Goal: Transaction & Acquisition: Purchase product/service

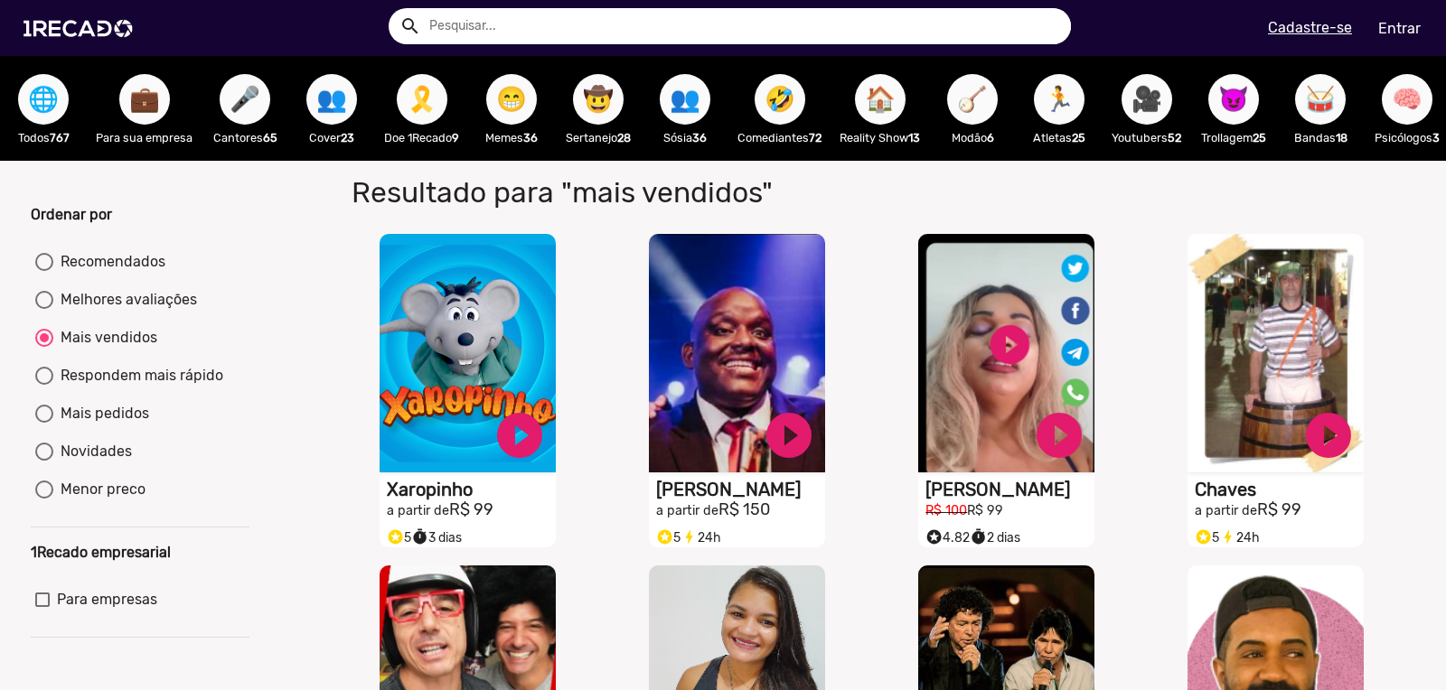
scroll to position [172, 0]
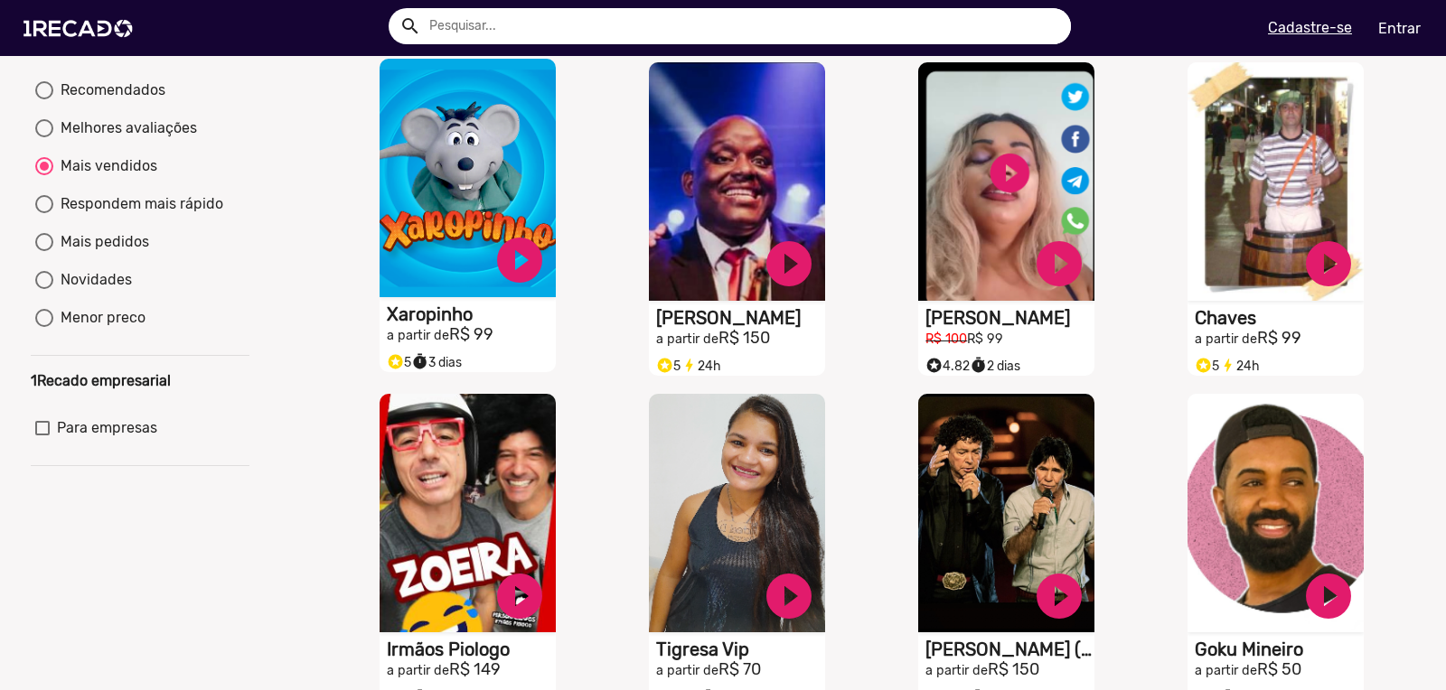
click at [398, 325] on h1 "Xaropinho" at bounding box center [471, 315] width 169 height 22
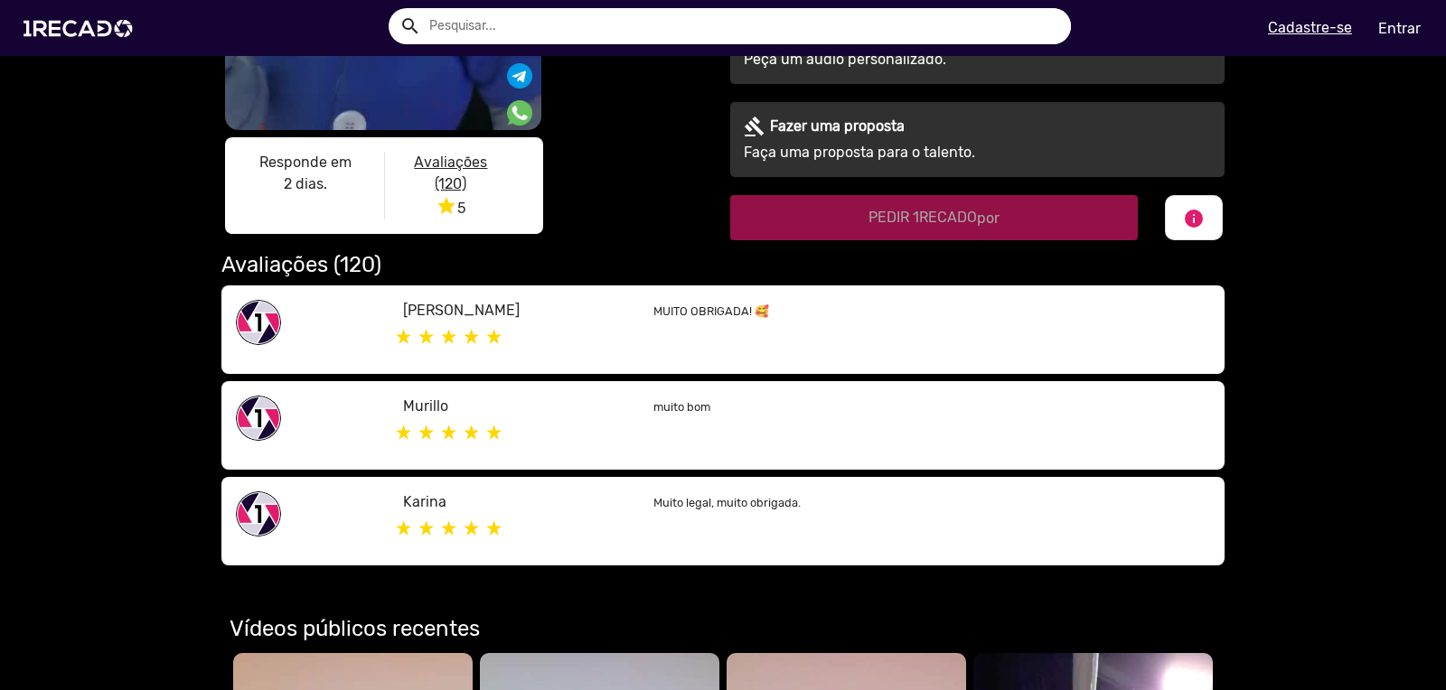
scroll to position [566, 0]
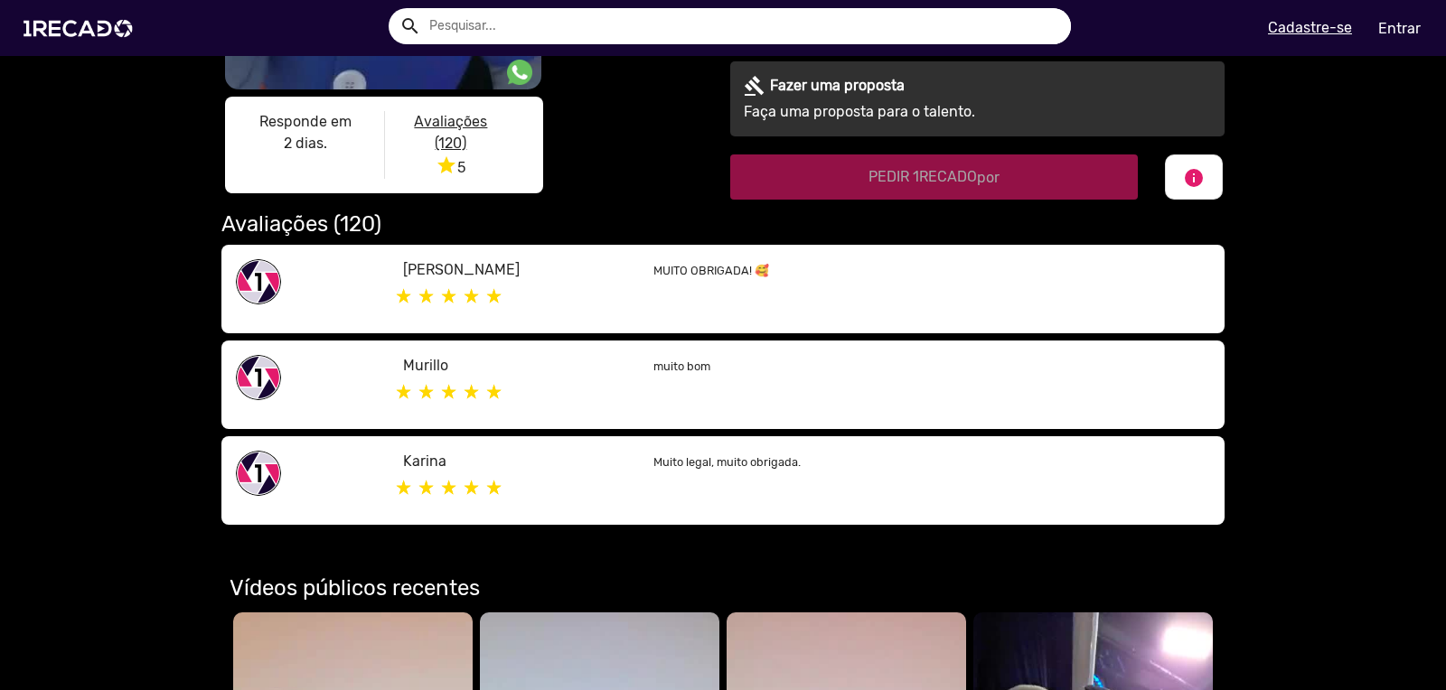
click at [695, 453] on p "Muito legal, muito obrigada." at bounding box center [931, 462] width 557 height 22
click at [420, 276] on p "[PERSON_NAME]" at bounding box center [514, 270] width 223 height 22
click at [259, 285] on img at bounding box center [258, 281] width 45 height 45
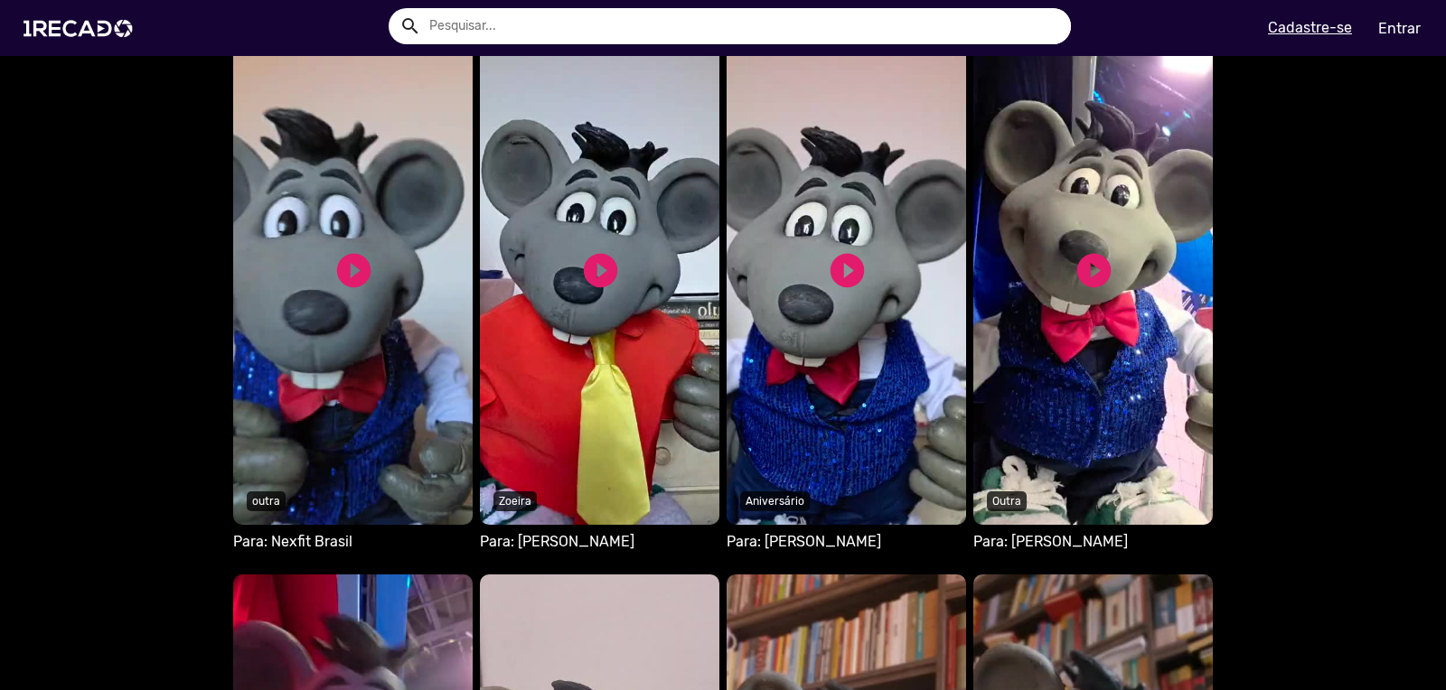
scroll to position [1133, 0]
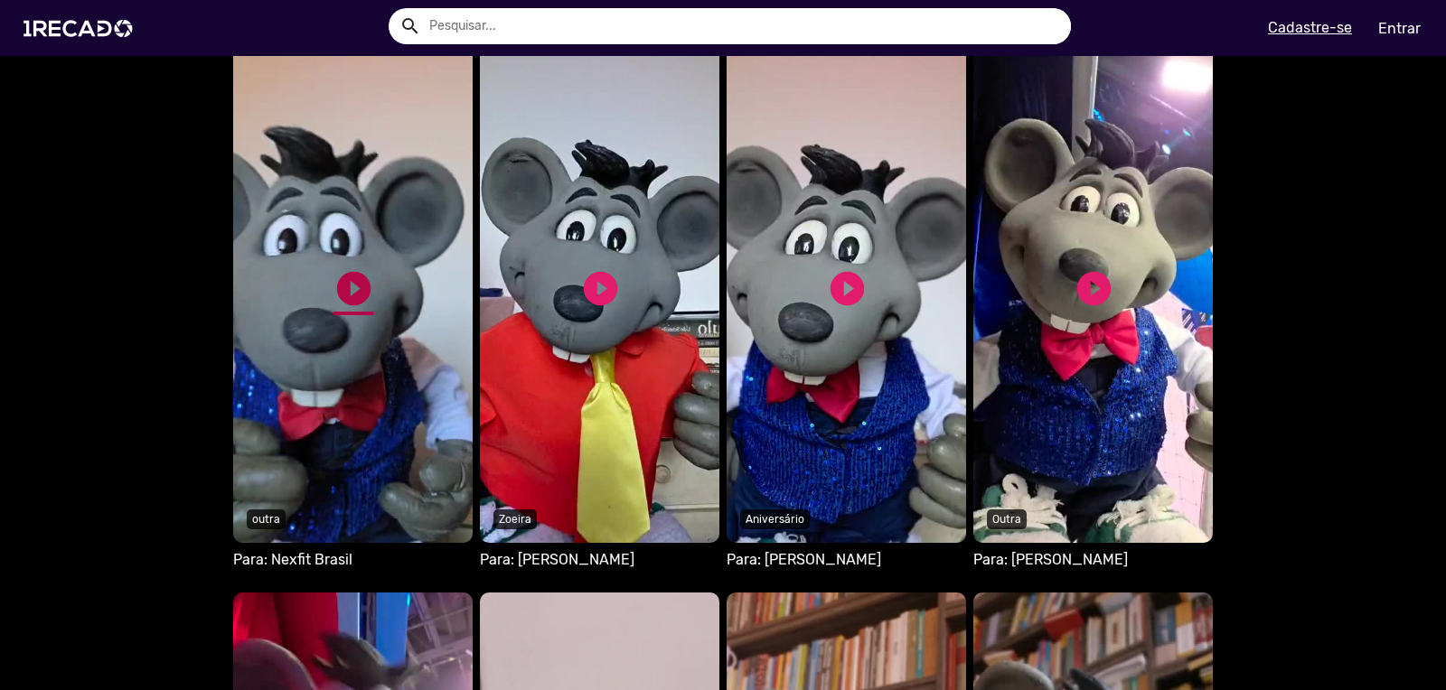
click at [346, 288] on link "play_circle_filled" at bounding box center [353, 288] width 41 height 41
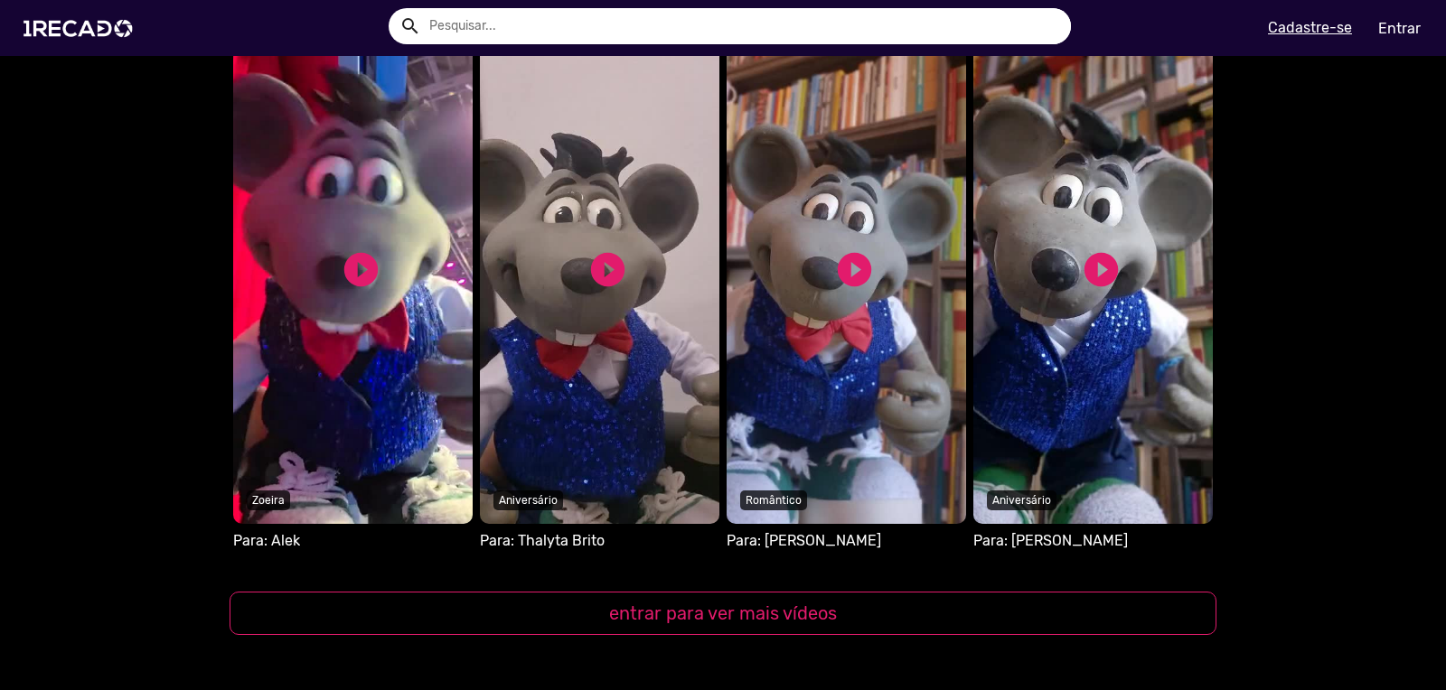
scroll to position [1699, 0]
click at [356, 269] on link "play_circle_filled" at bounding box center [361, 268] width 41 height 41
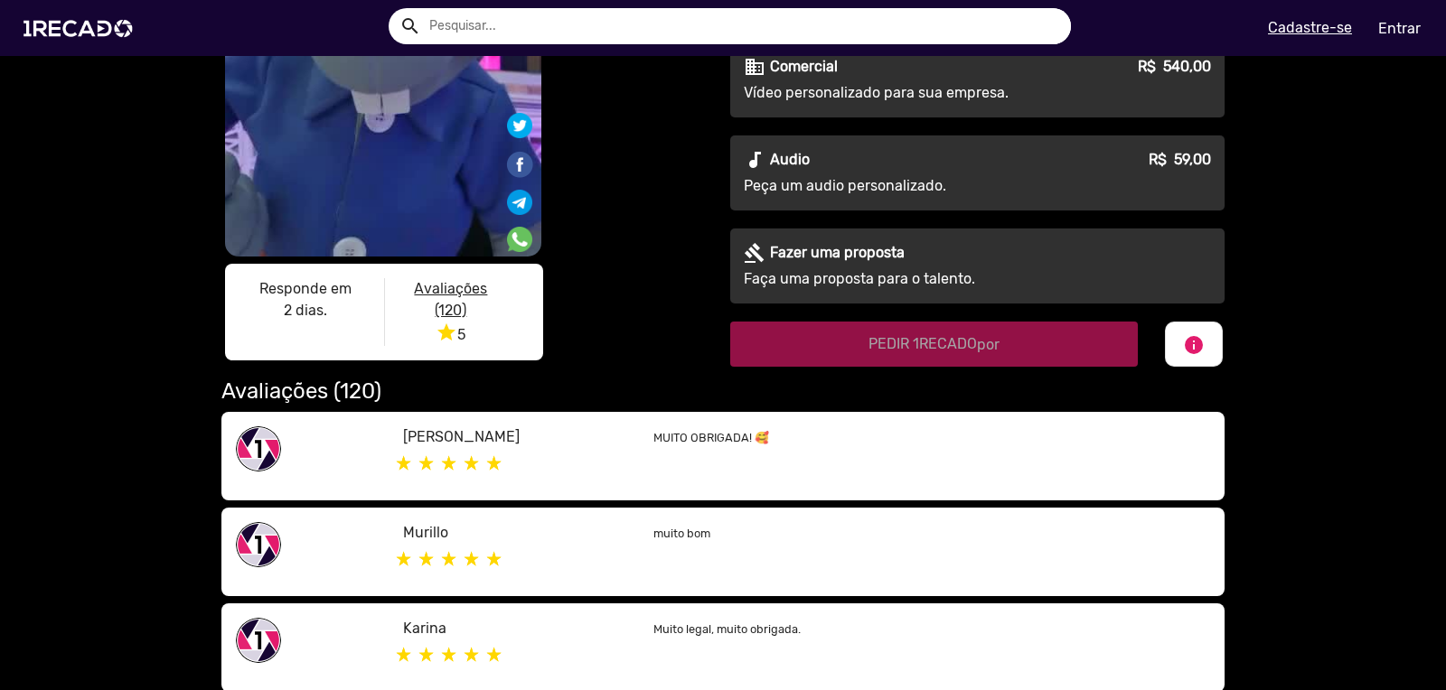
scroll to position [395, 0]
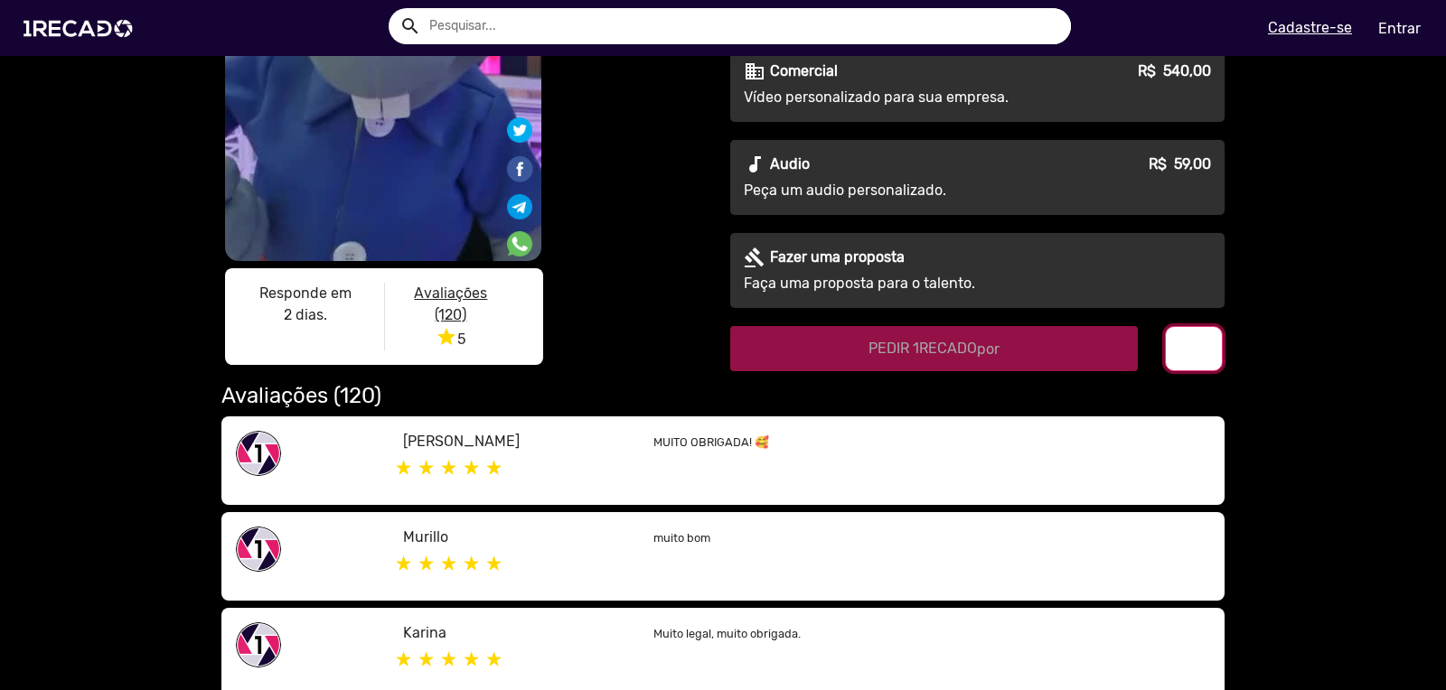
click at [1183, 352] on mat-icon "info" at bounding box center [1194, 350] width 22 height 22
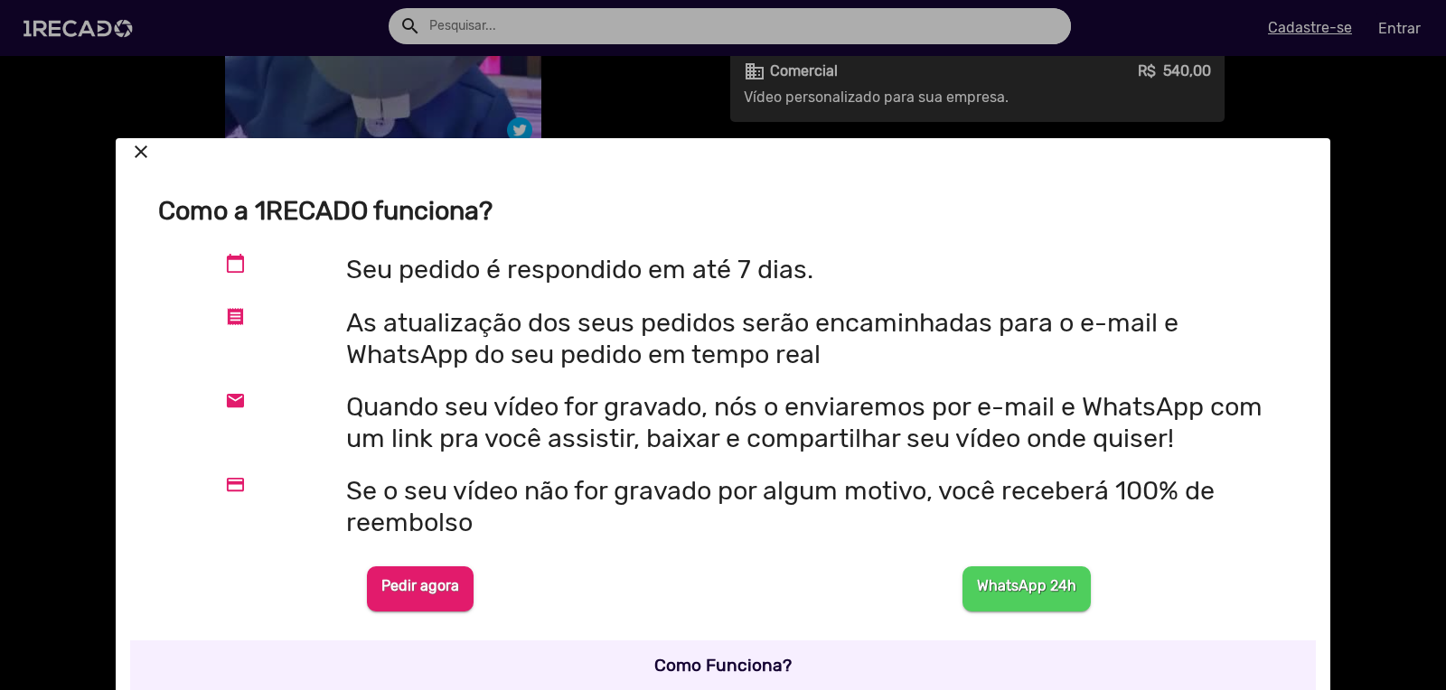
scroll to position [0, 0]
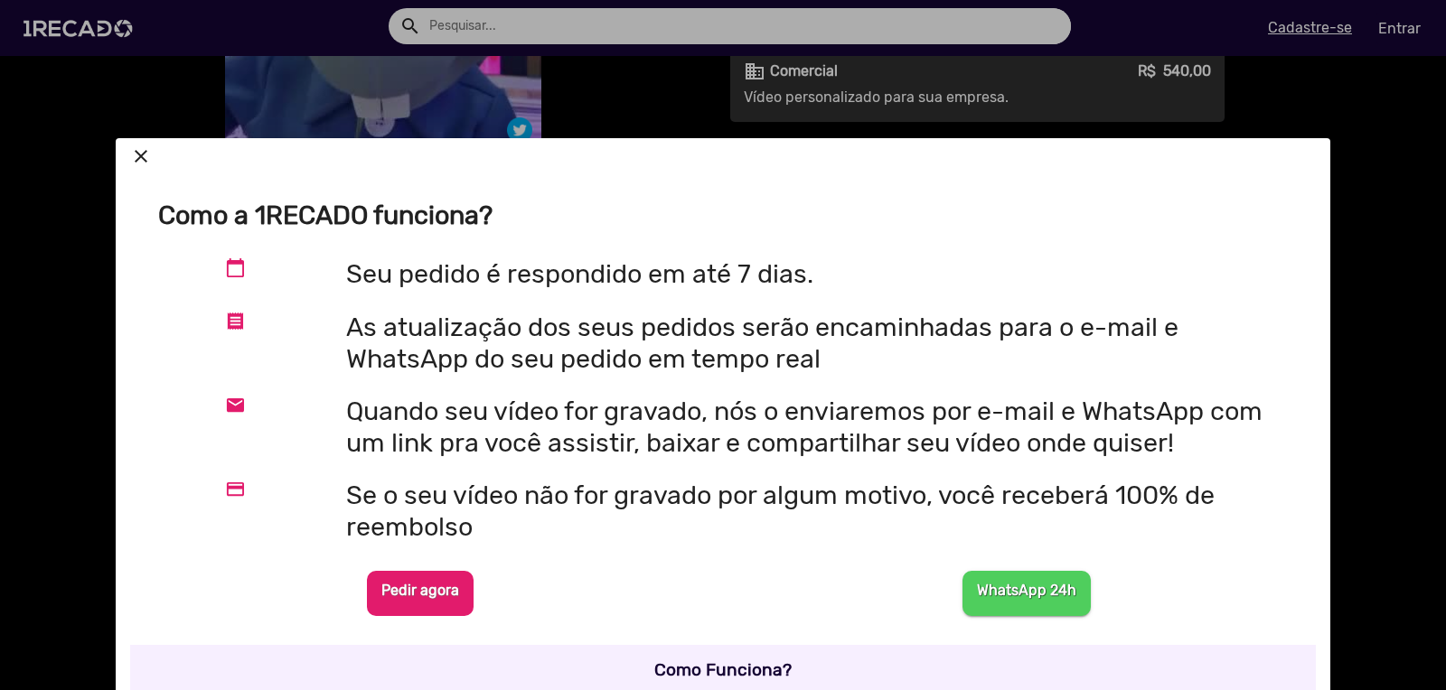
click at [411, 599] on b "Pedir agora" at bounding box center [420, 590] width 78 height 17
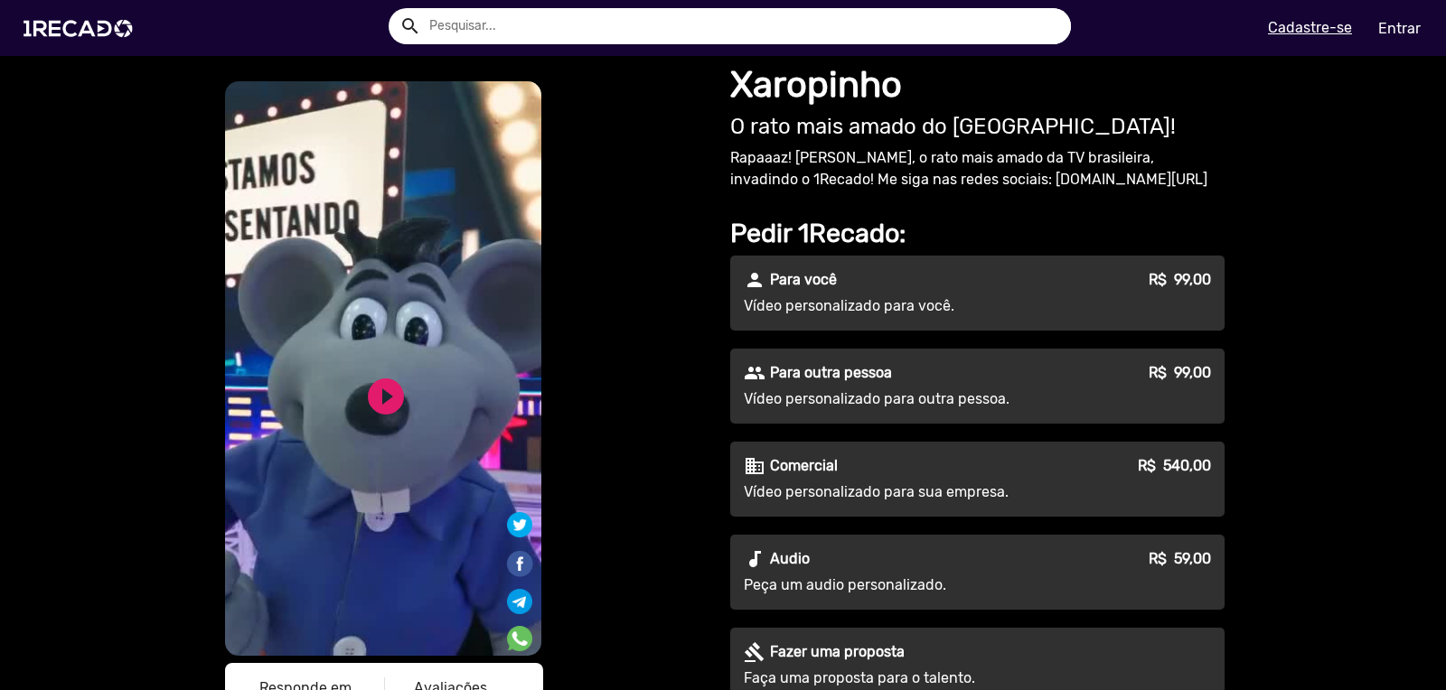
scroll to position [189, 0]
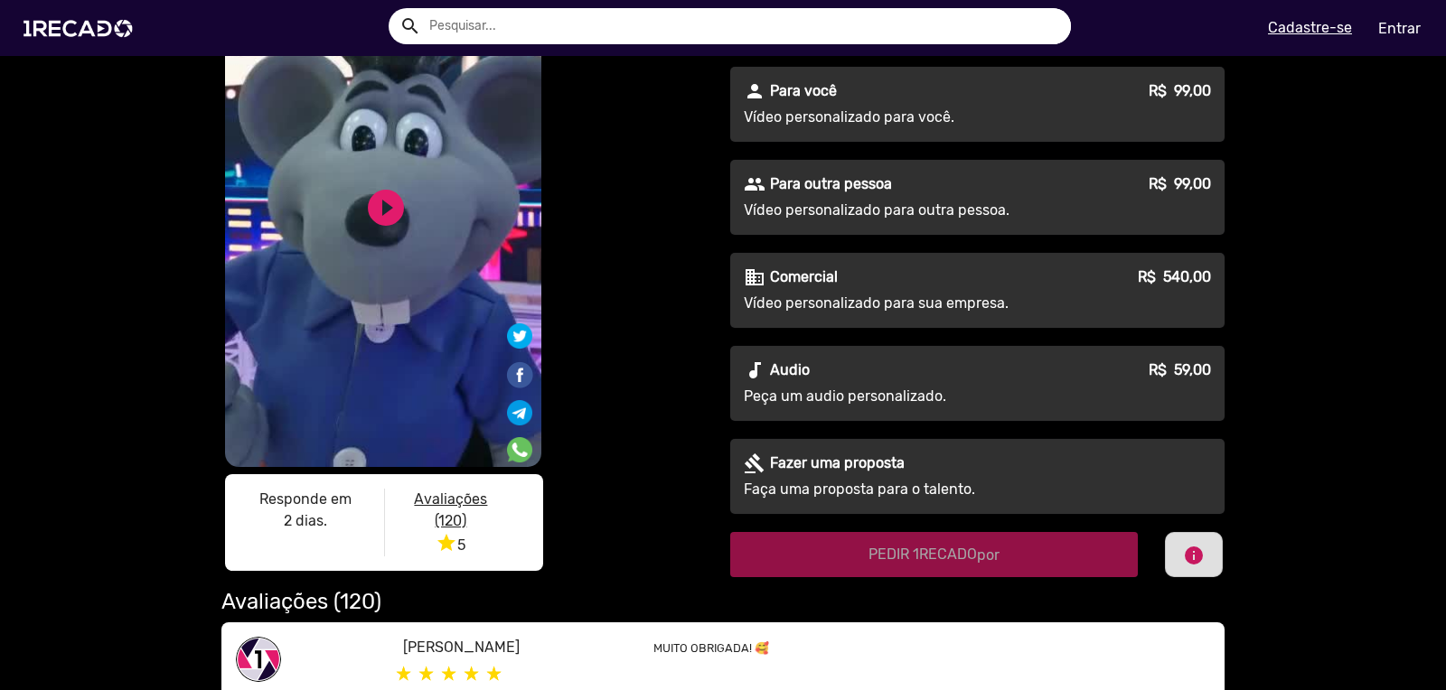
click at [941, 119] on p "Vídeo personalizado para você." at bounding box center [907, 118] width 327 height 22
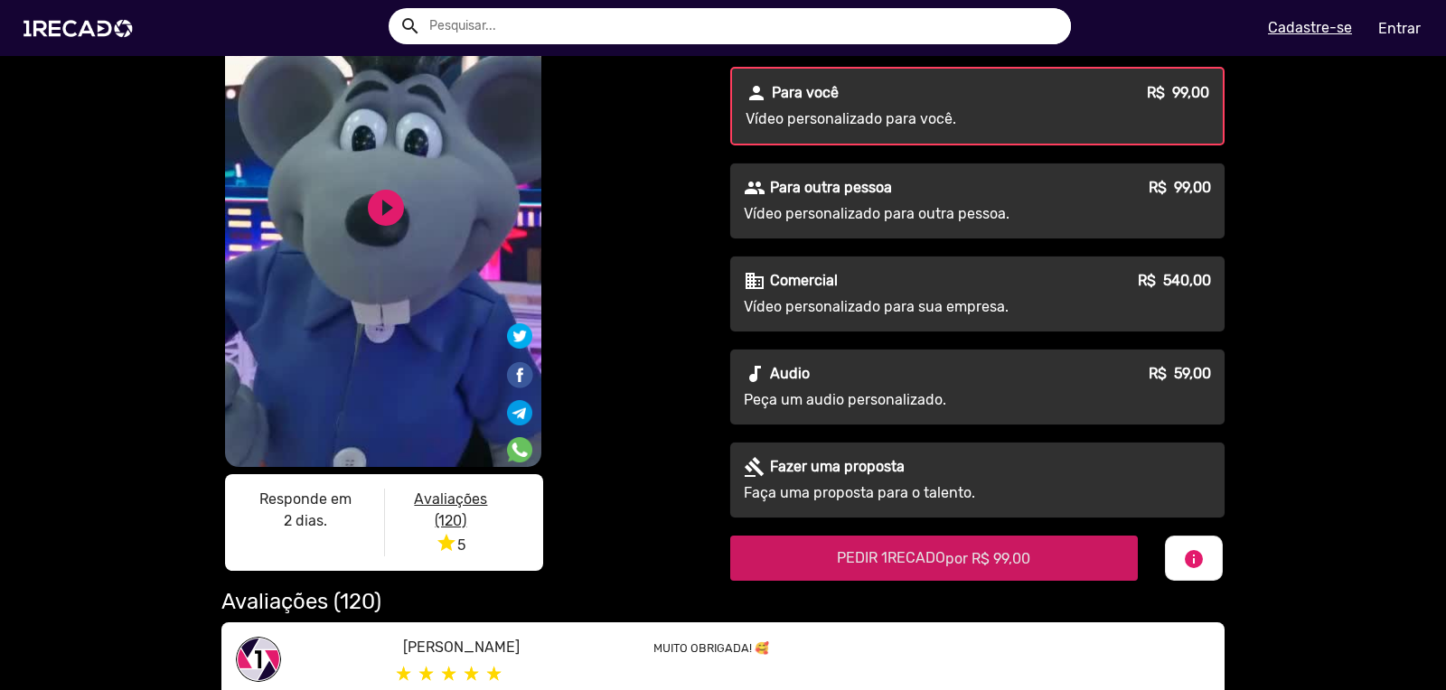
click at [920, 561] on span "PEDIR 1RECADO por R$ 99,00" at bounding box center [933, 557] width 193 height 17
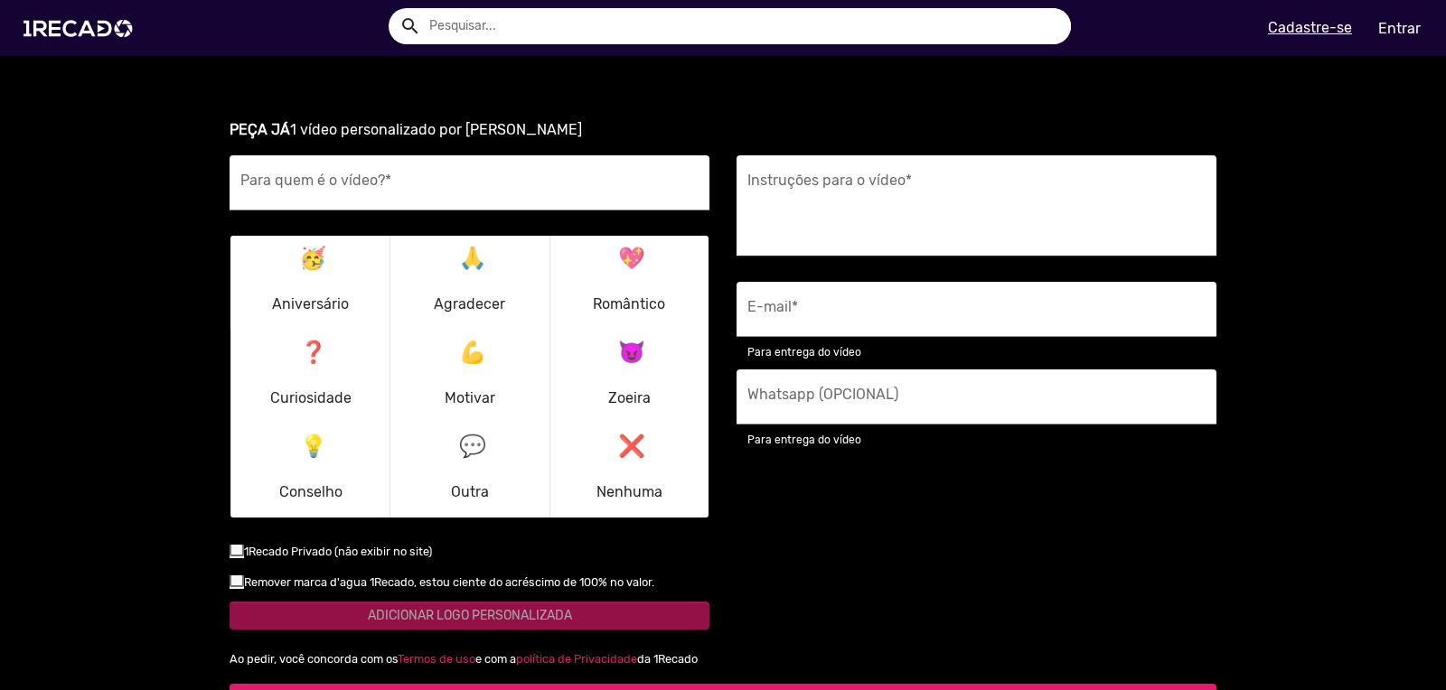
scroll to position [2215, 0]
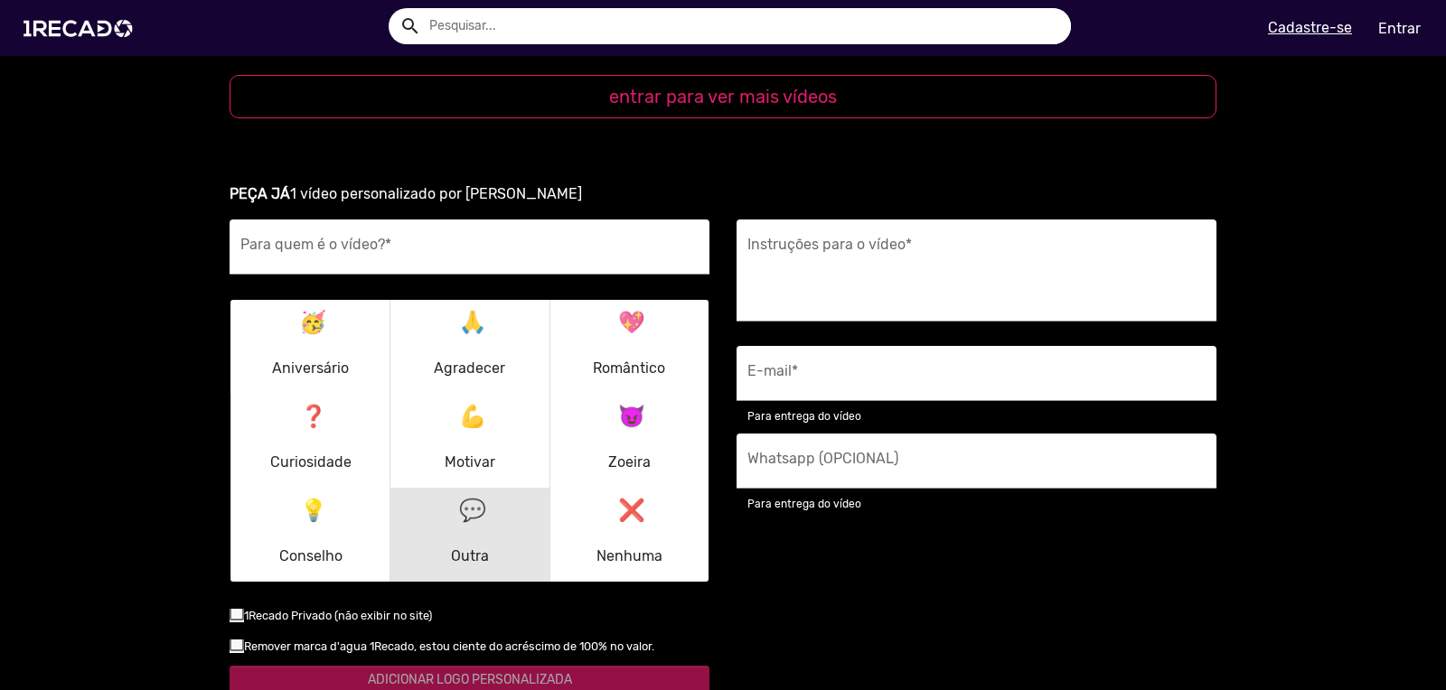
click at [459, 511] on mat-icon "💬" at bounding box center [470, 507] width 22 height 22
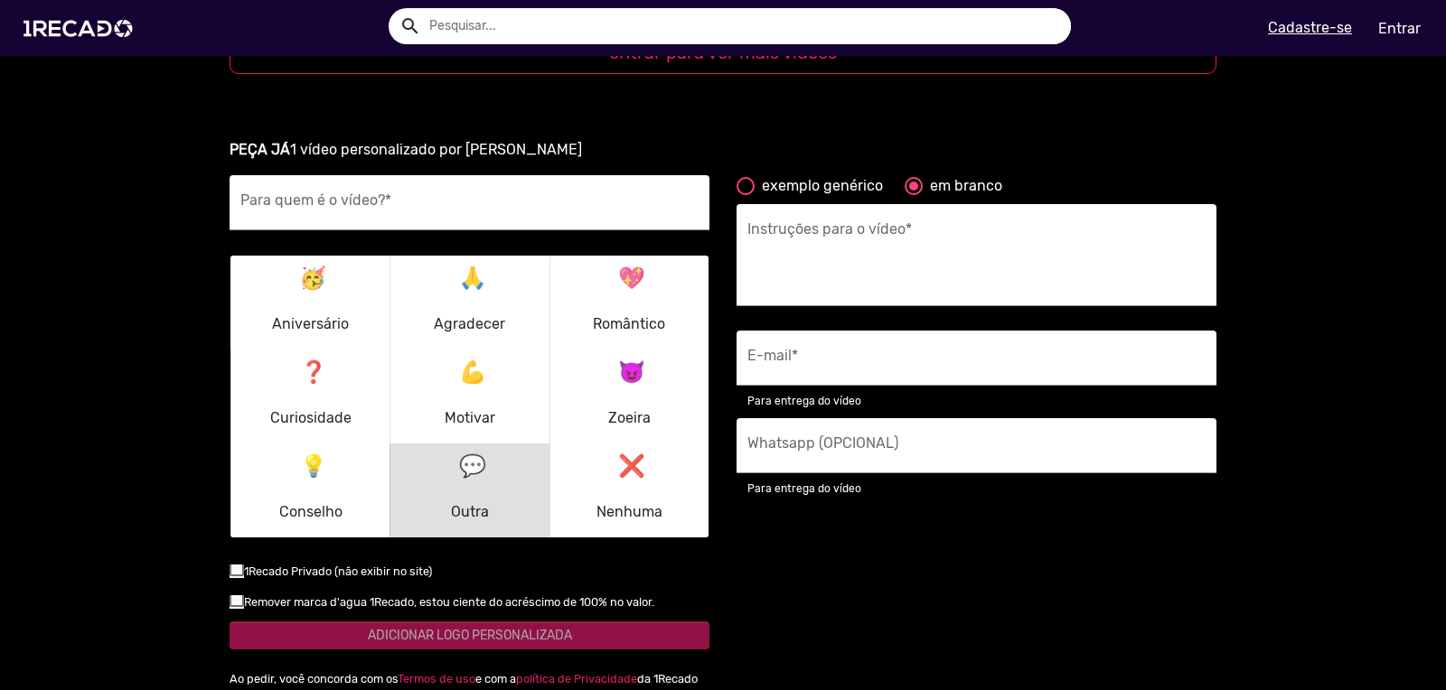
scroll to position [2284, 0]
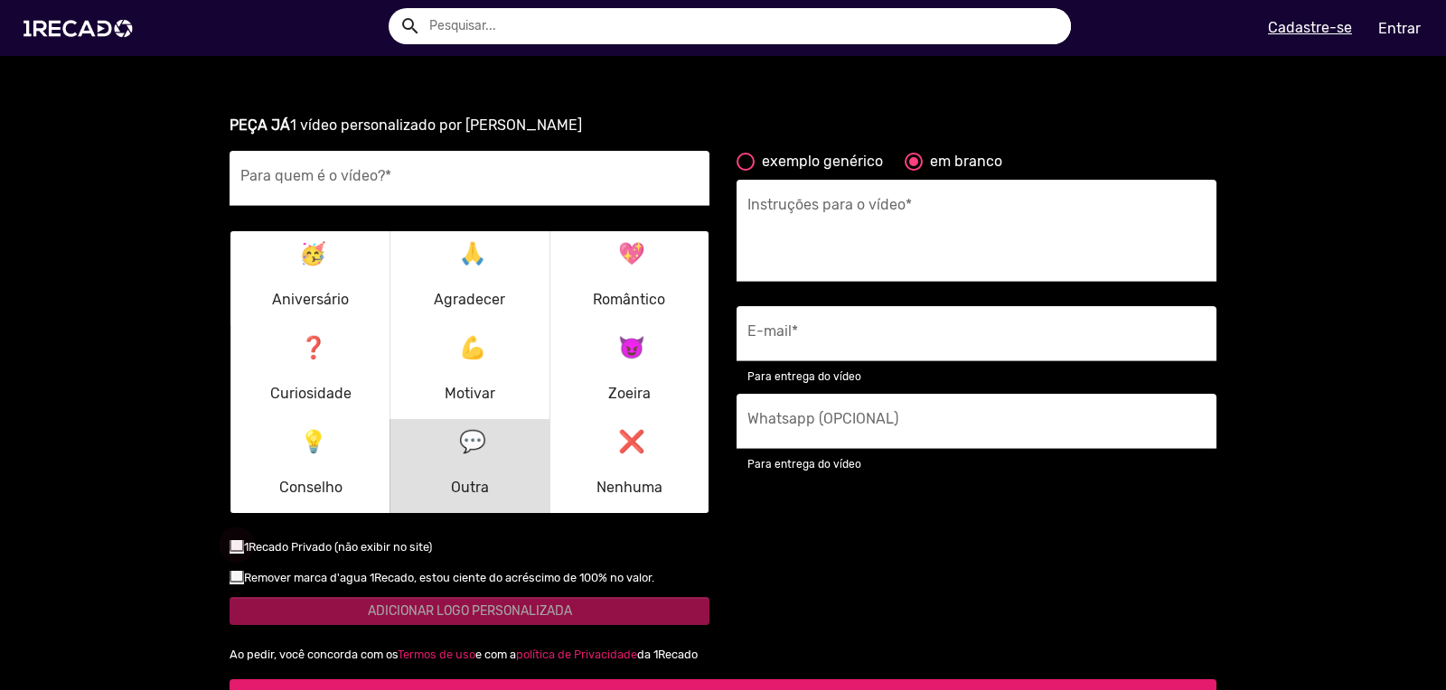
click at [232, 548] on div at bounding box center [236, 545] width 14 height 14
click at [236, 552] on input "checkbox" at bounding box center [236, 552] width 1 height 1
checkbox input "true"
click at [229, 578] on div at bounding box center [236, 575] width 14 height 14
click at [236, 583] on input "checkbox" at bounding box center [236, 583] width 1 height 1
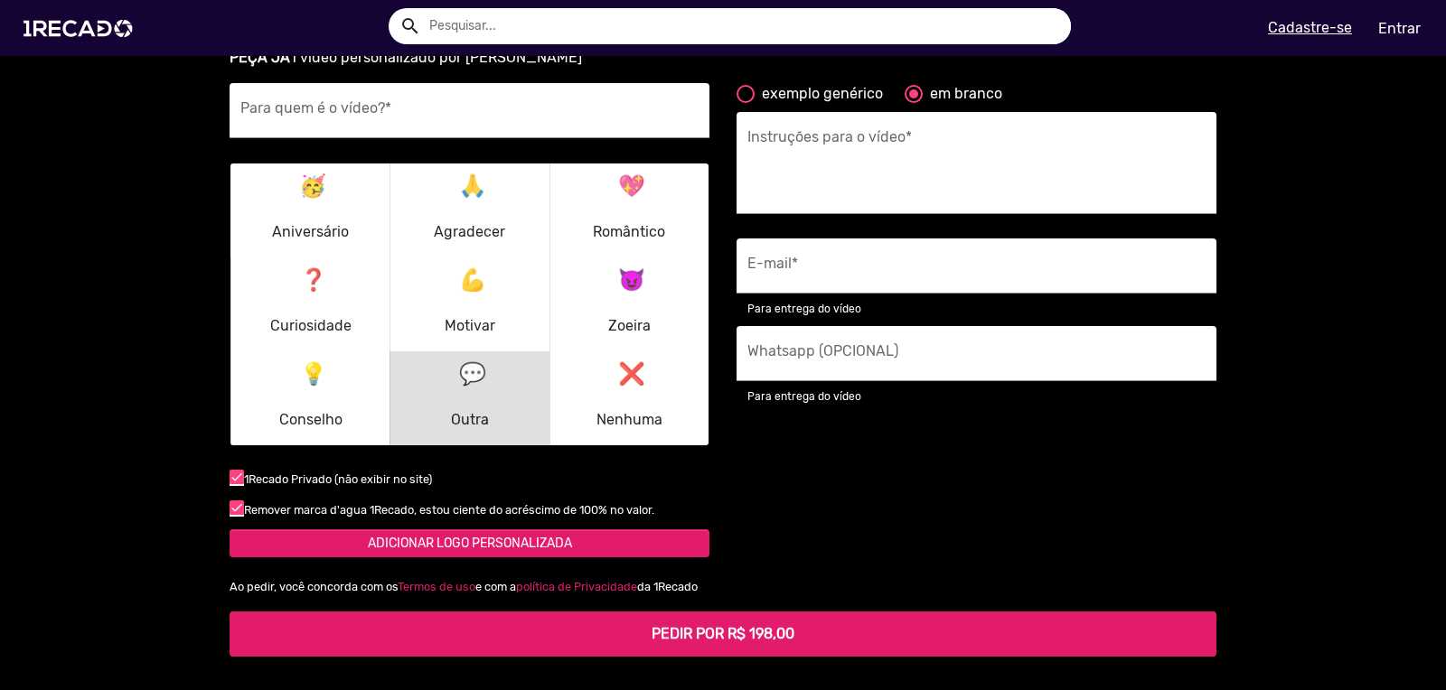
scroll to position [2387, 0]
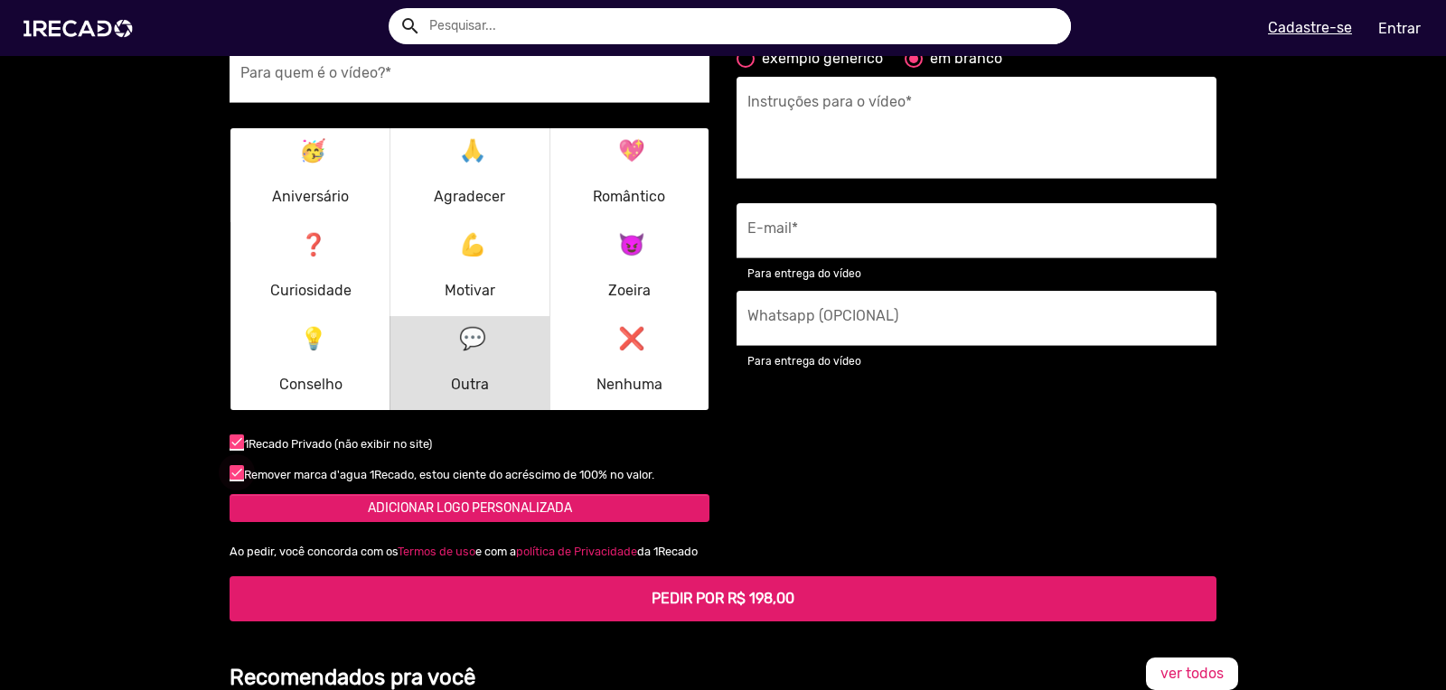
click at [232, 476] on div at bounding box center [236, 472] width 14 height 14
click at [236, 480] on input "checkbox" at bounding box center [236, 480] width 1 height 1
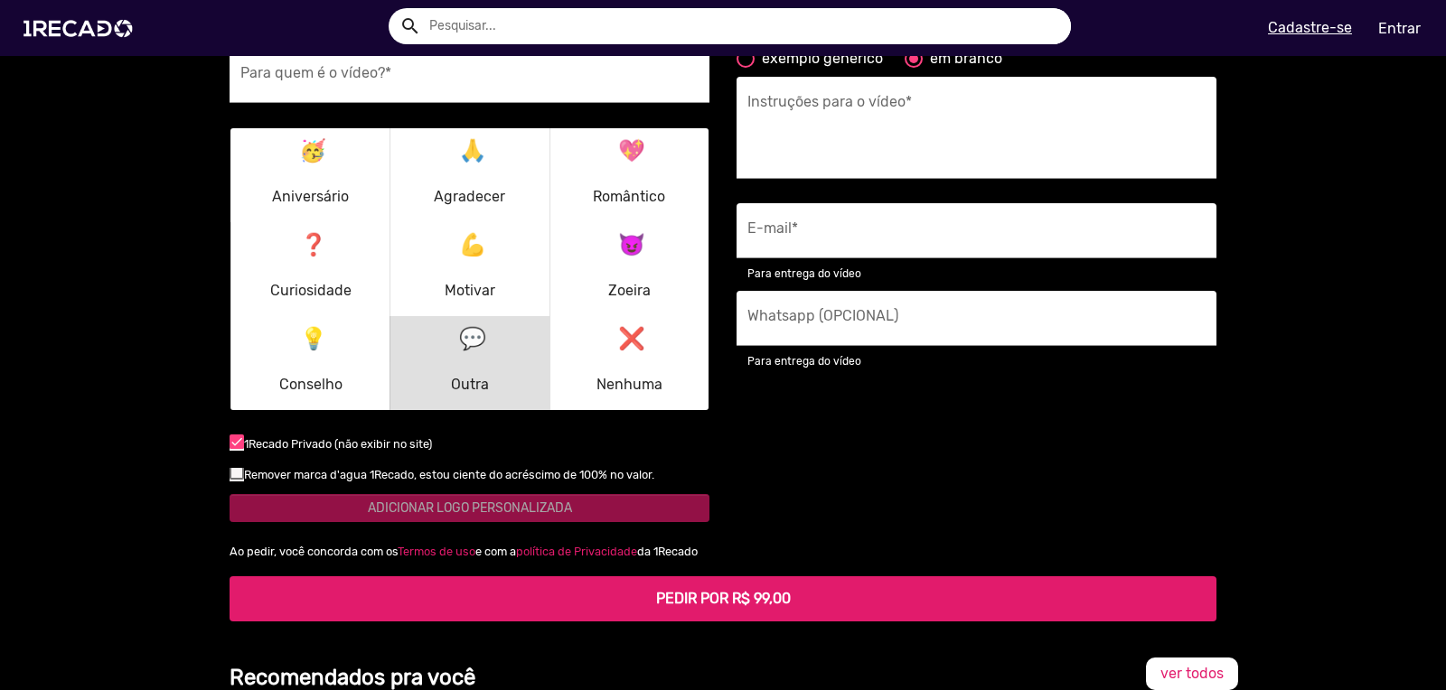
click at [144, 463] on ur-book-modal "PEÇA JÁ 1 vídeo personalizado por [PERSON_NAME] Para quem é o vídeo? * 🥳 Aniver…" at bounding box center [723, 316] width 1446 height 653
click at [229, 469] on div at bounding box center [236, 472] width 14 height 14
click at [236, 480] on input "checkbox" at bounding box center [236, 480] width 1 height 1
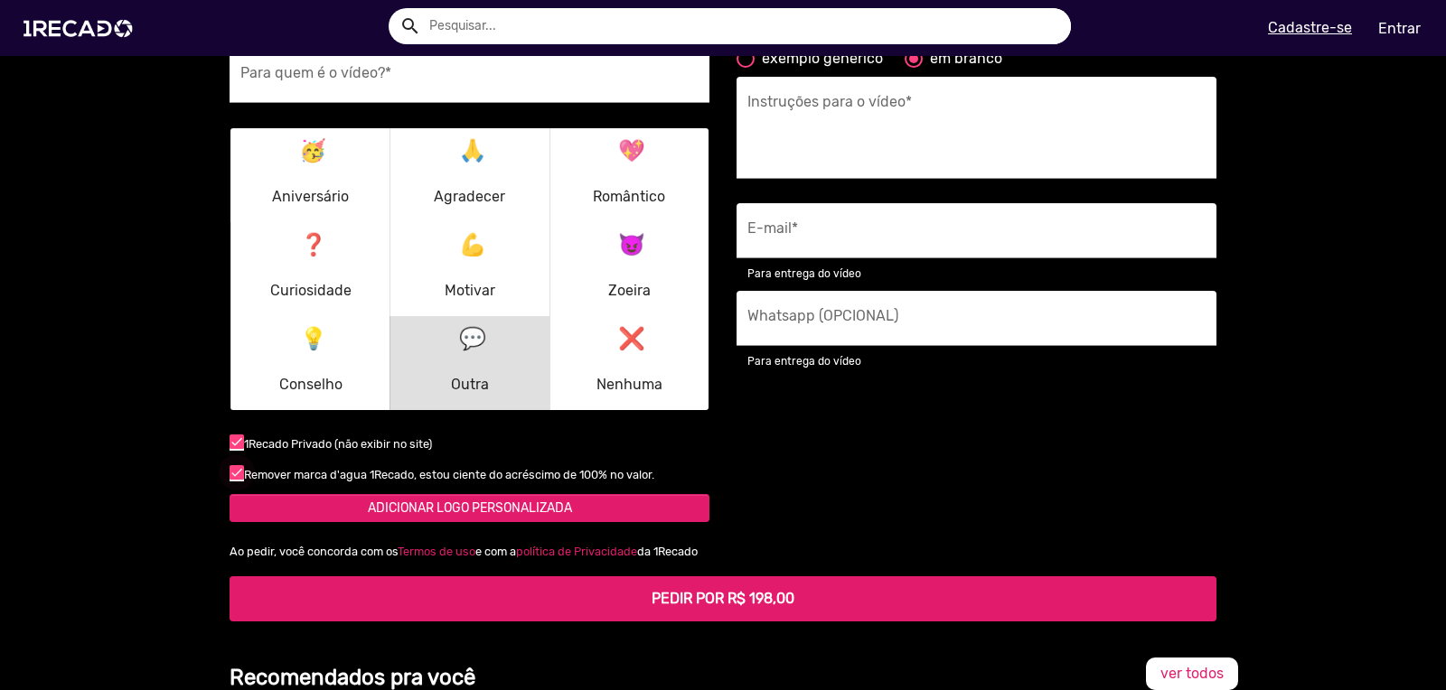
click at [229, 469] on div at bounding box center [236, 472] width 14 height 14
click at [236, 480] on input "checkbox" at bounding box center [236, 480] width 1 height 1
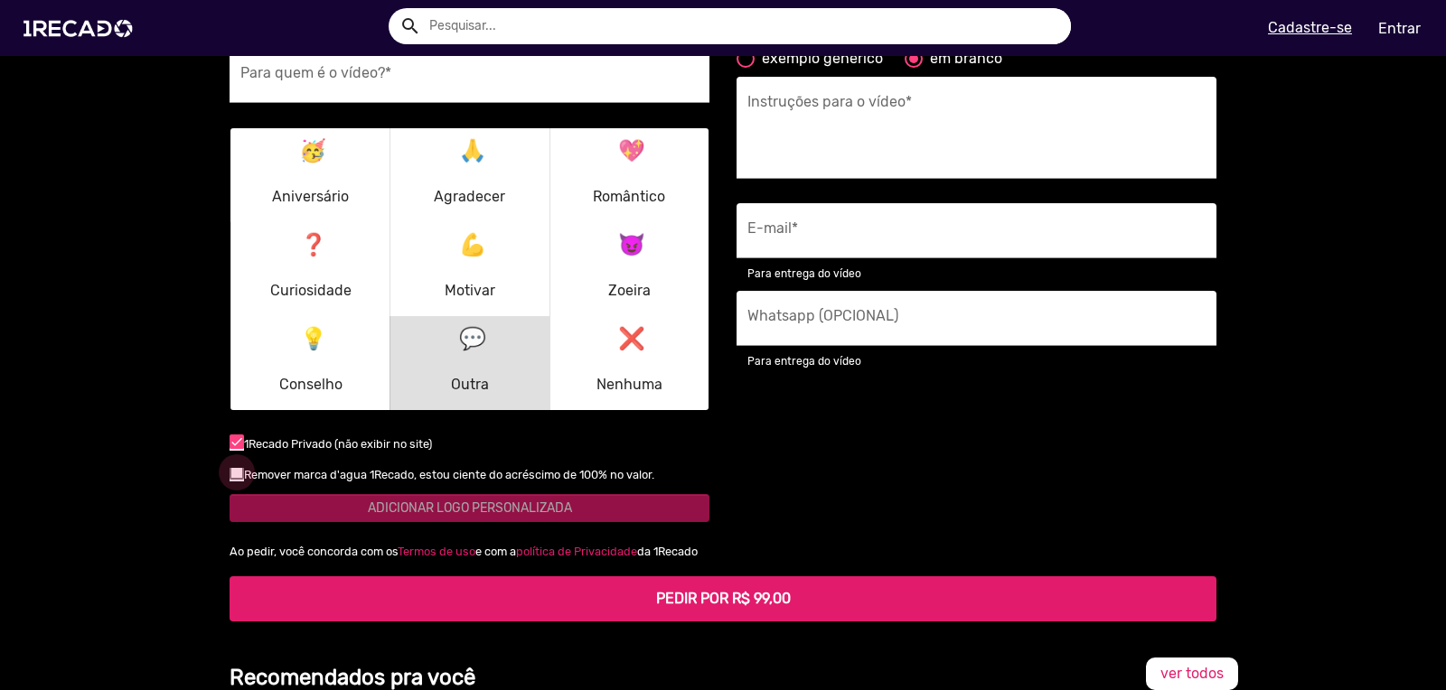
click at [229, 469] on div at bounding box center [236, 472] width 14 height 14
click at [236, 480] on input "checkbox" at bounding box center [236, 480] width 1 height 1
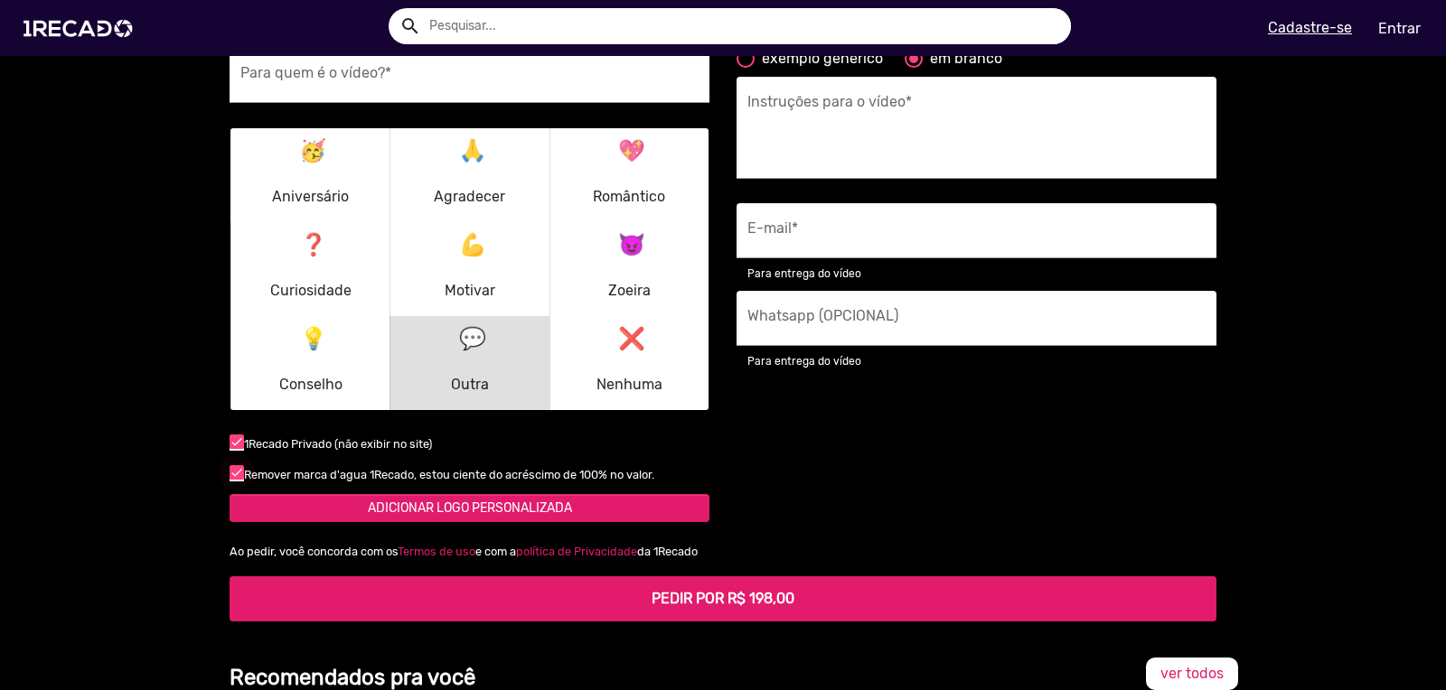
click at [229, 469] on div at bounding box center [236, 472] width 14 height 14
click at [236, 480] on input "checkbox" at bounding box center [236, 480] width 1 height 1
checkbox input "false"
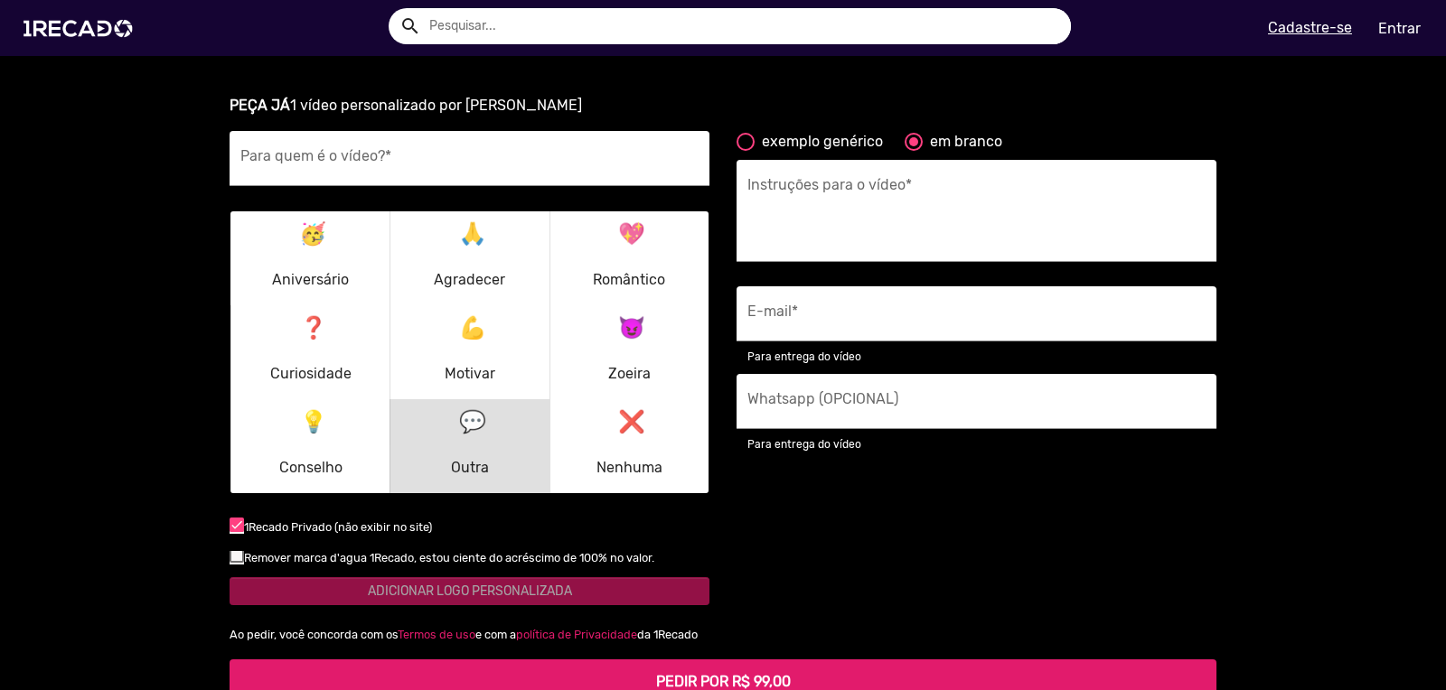
scroll to position [2233, 0]
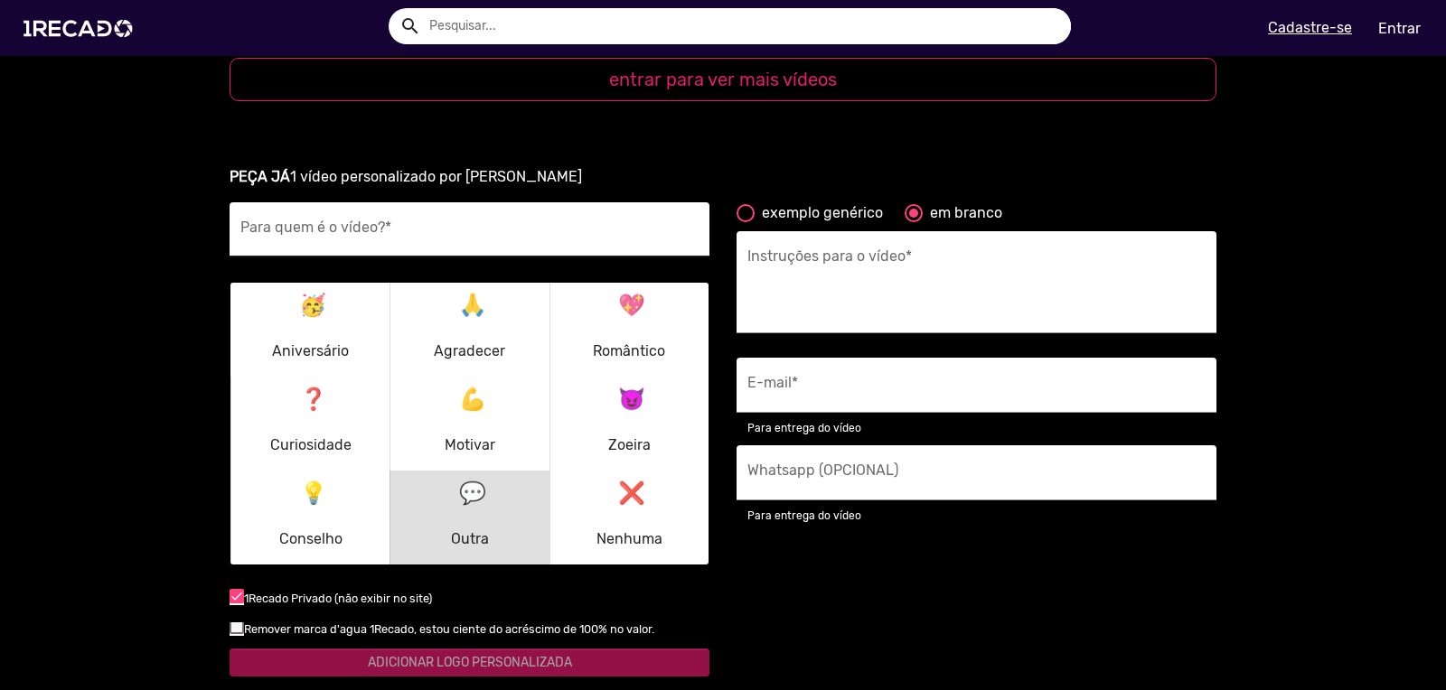
click at [290, 230] on input "Para quem é o vídeo? *" at bounding box center [469, 234] width 458 height 23
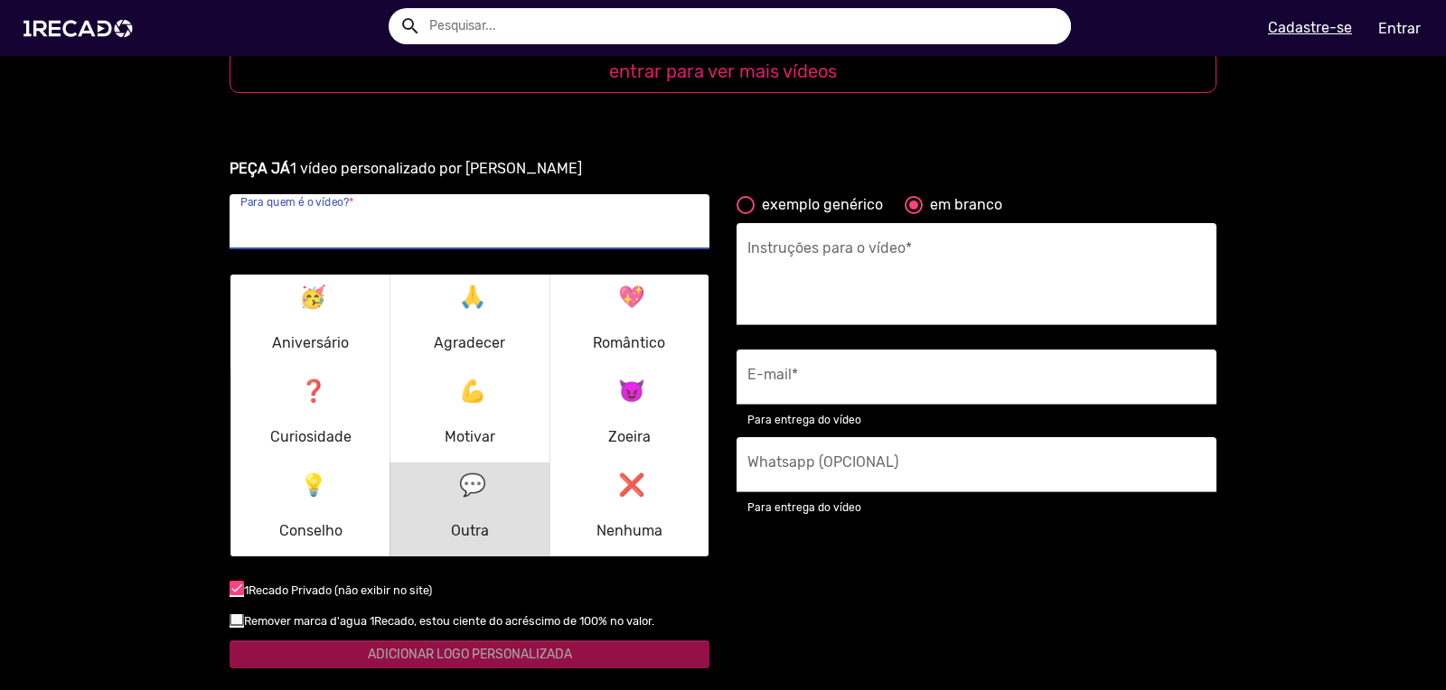
scroll to position [2249, 0]
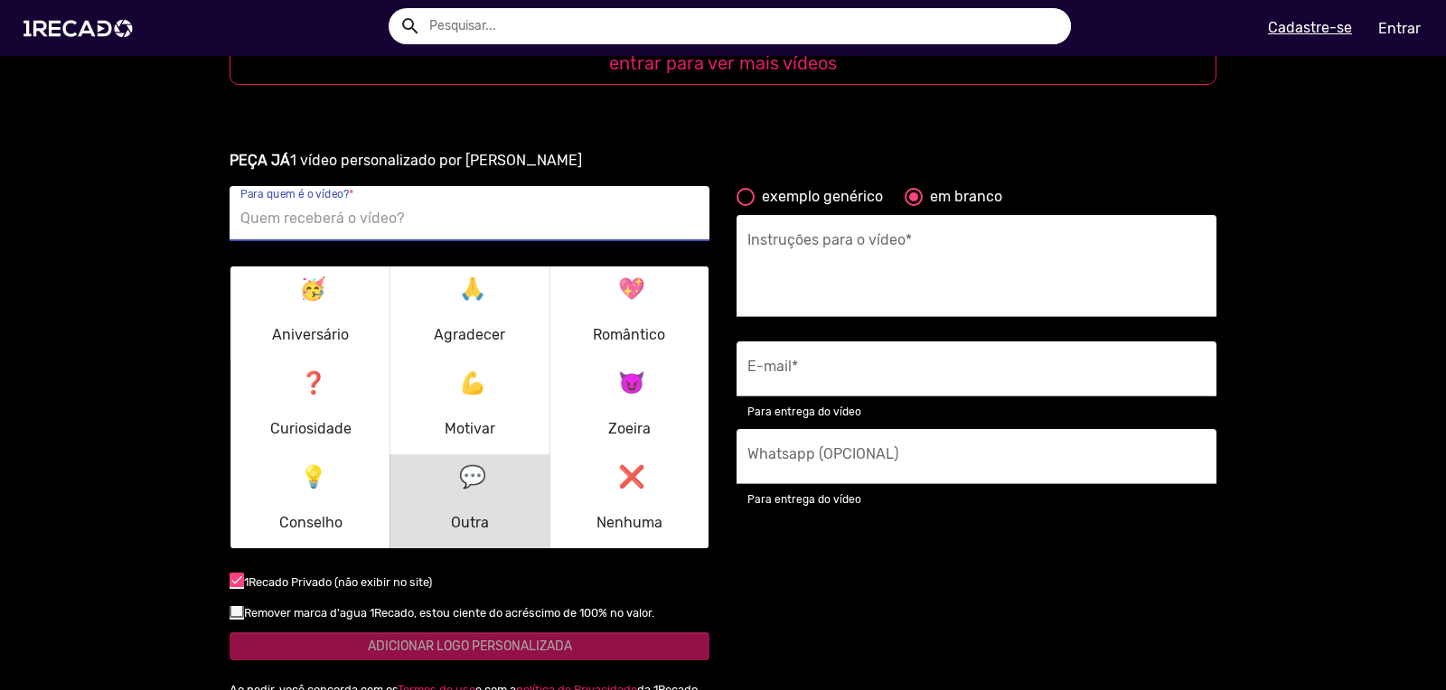
click at [317, 224] on input "Para quem é o vídeo? *" at bounding box center [469, 218] width 458 height 23
click at [867, 274] on textarea "Instruções para o vídeo *" at bounding box center [976, 271] width 458 height 74
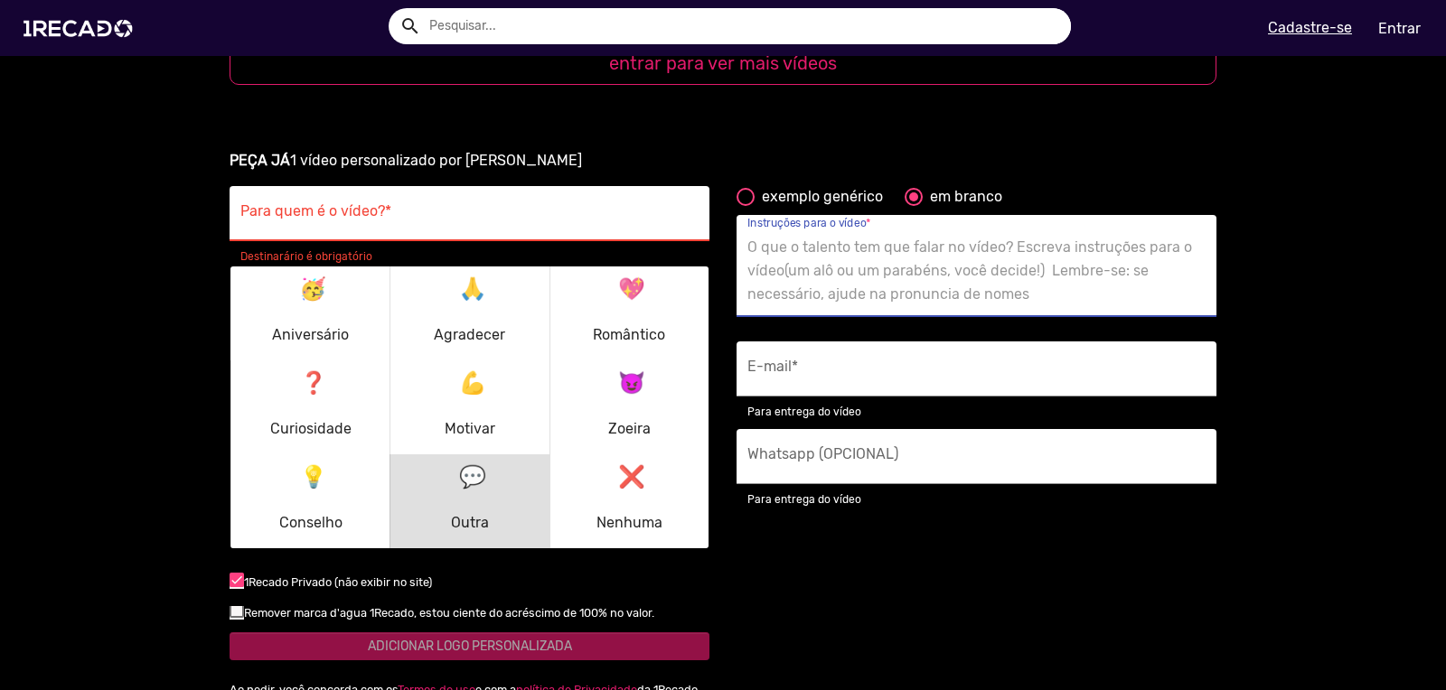
click at [618, 481] on mat-icon "❌" at bounding box center [629, 474] width 22 height 22
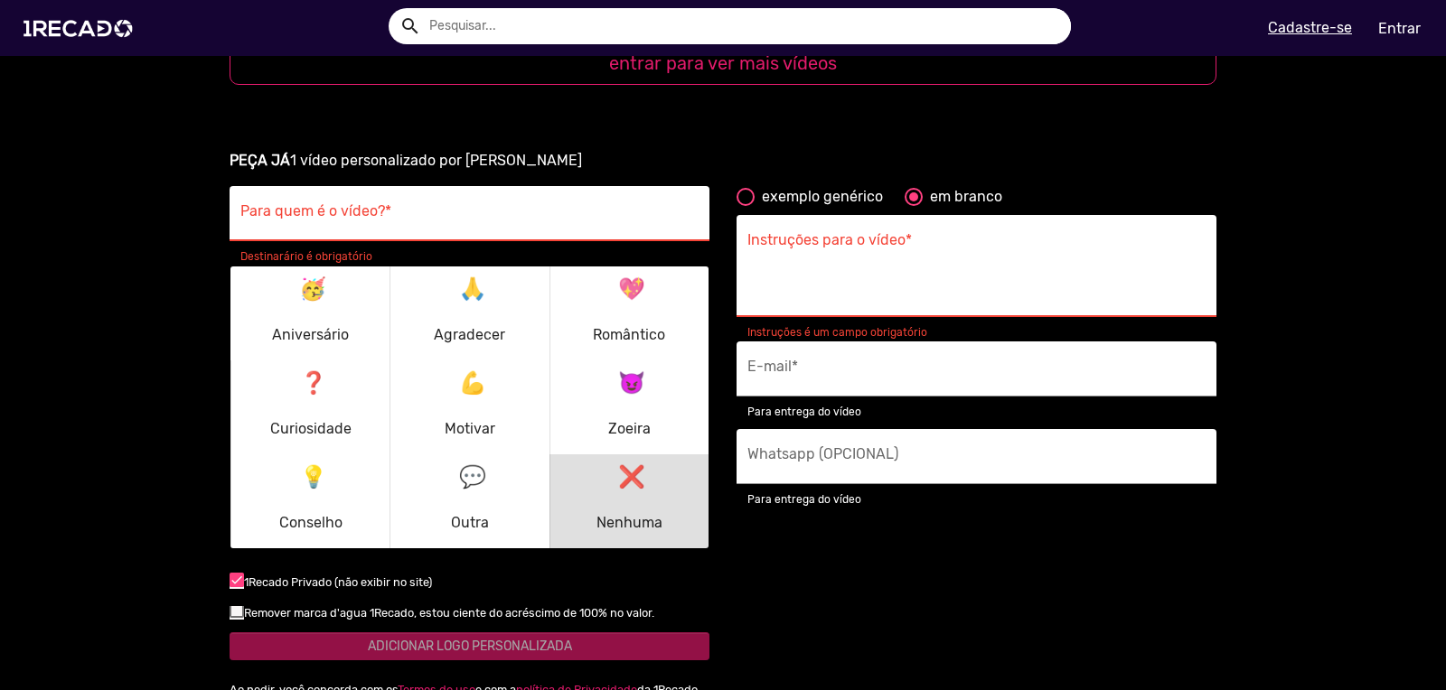
click at [838, 535] on div "exemplo genérico em branco Instruções para o vídeo * Instruções é um campo obri…" at bounding box center [976, 432] width 507 height 492
click at [459, 484] on mat-icon "💬" at bounding box center [470, 474] width 22 height 22
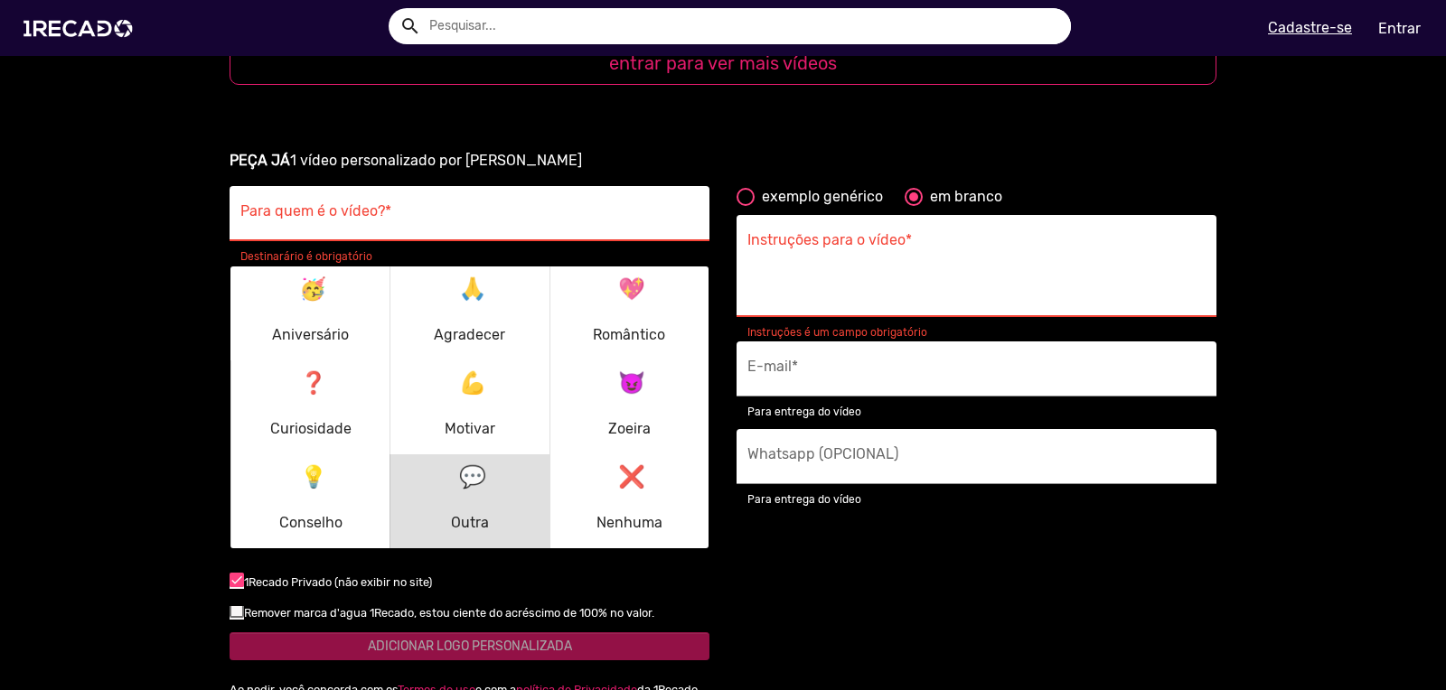
click at [365, 208] on input "Para quem é o vídeo? *" at bounding box center [469, 218] width 458 height 23
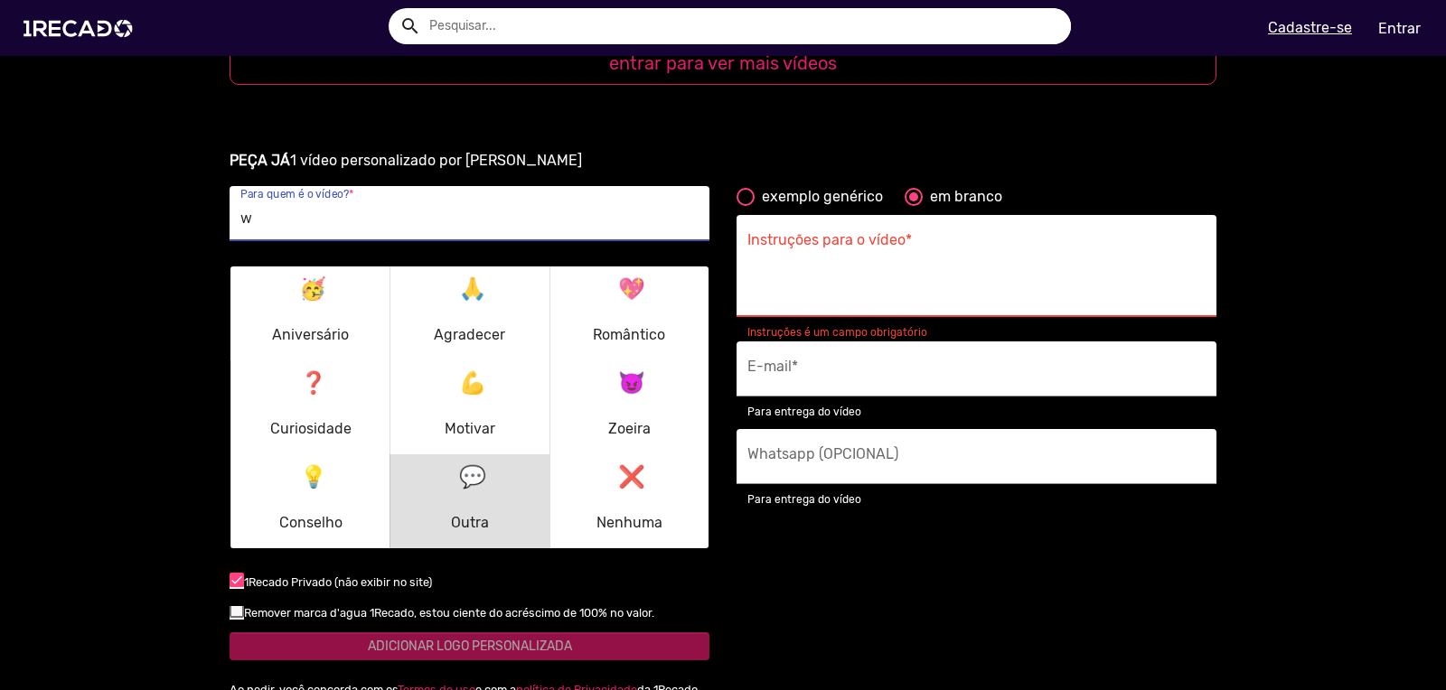
type input "w"
drag, startPoint x: 83, startPoint y: 274, endPoint x: 151, endPoint y: 316, distance: 80.0
click at [83, 274] on ur-book-modal "PEÇA JÁ 1 vídeo personalizado por [PERSON_NAME] w Para quem é o vídeo? * 🥳 Aniv…" at bounding box center [723, 454] width 1446 height 653
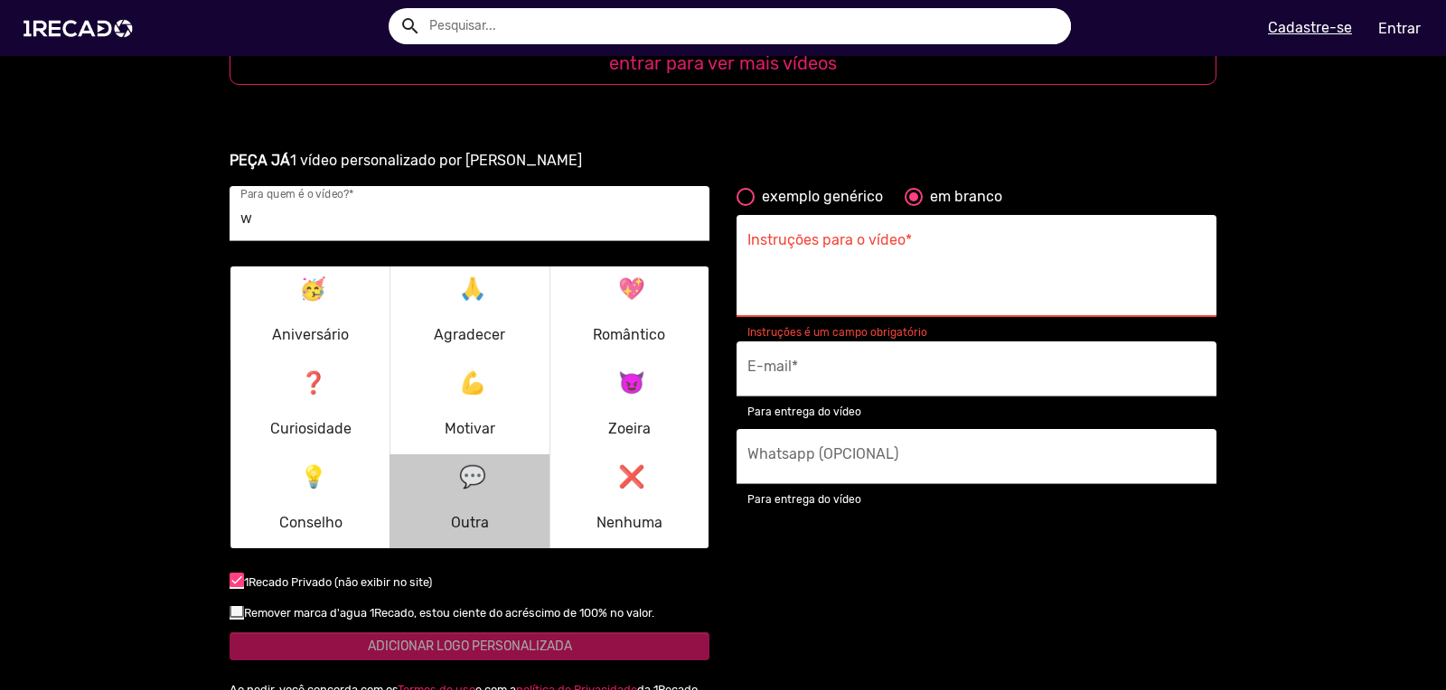
click at [442, 497] on div "💬 Outra" at bounding box center [470, 501] width 60 height 87
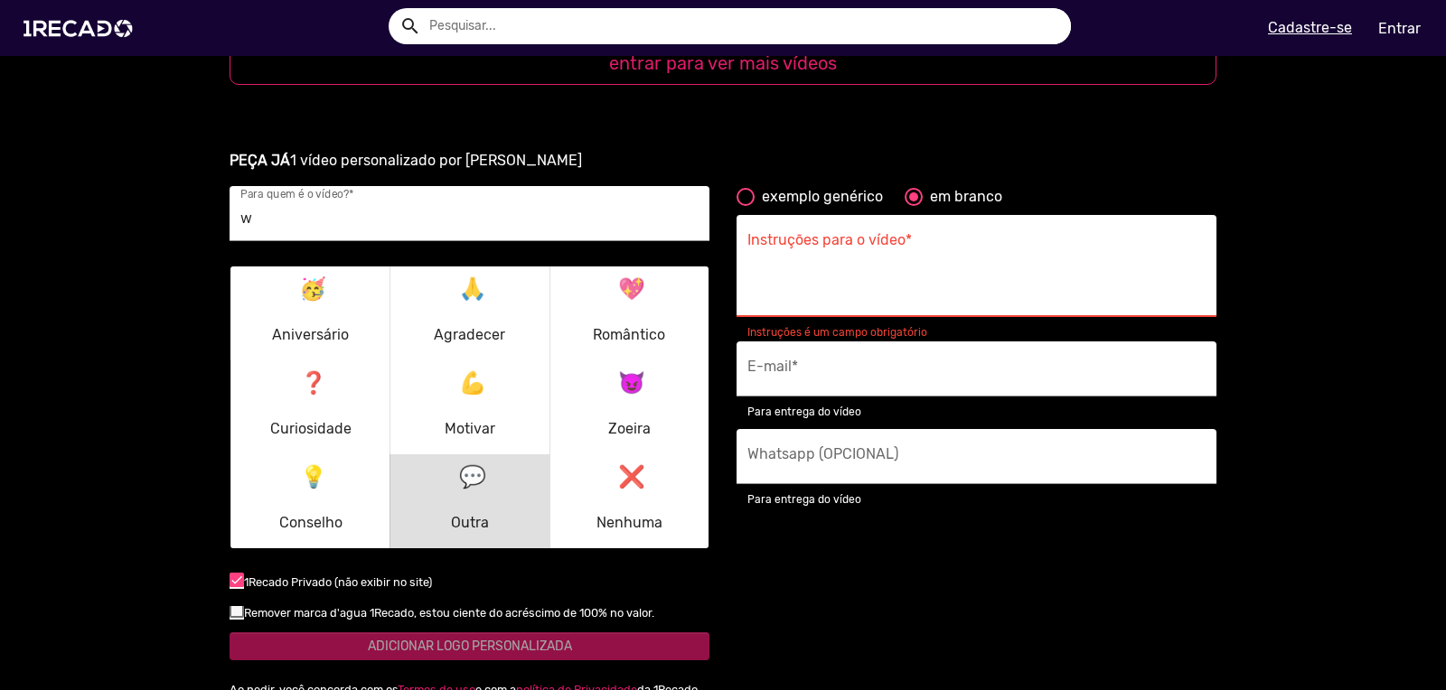
click at [301, 497] on p "💡 Conselho" at bounding box center [310, 501] width 63 height 87
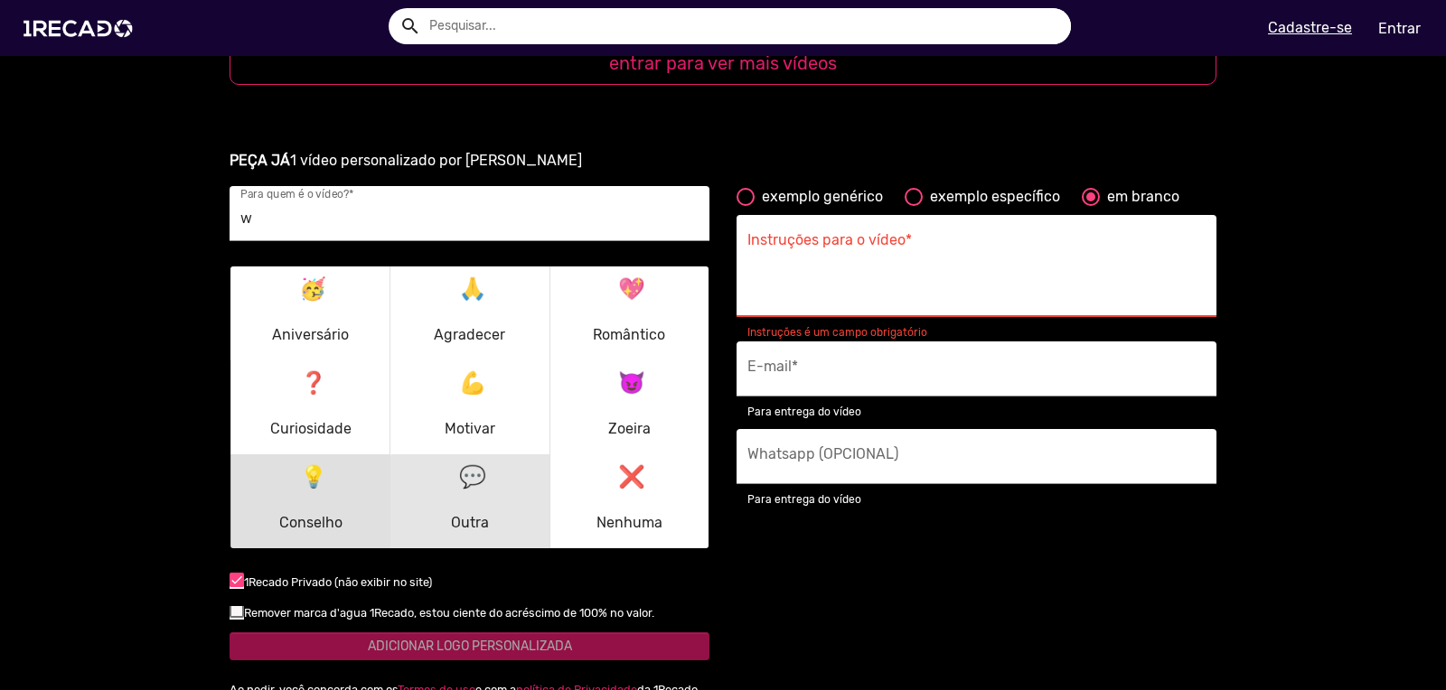
click at [476, 501] on p "💬 Outra" at bounding box center [470, 501] width 38 height 87
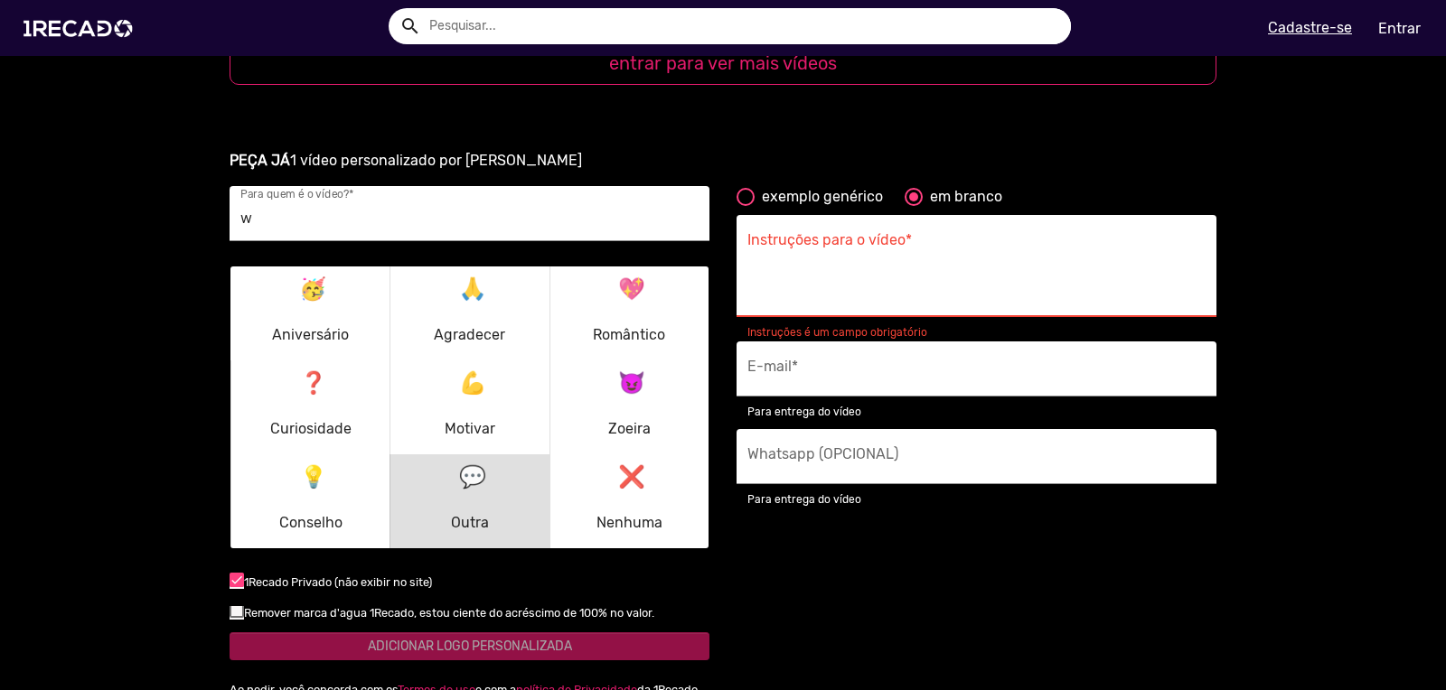
click at [289, 494] on p "💡 Conselho" at bounding box center [310, 501] width 63 height 87
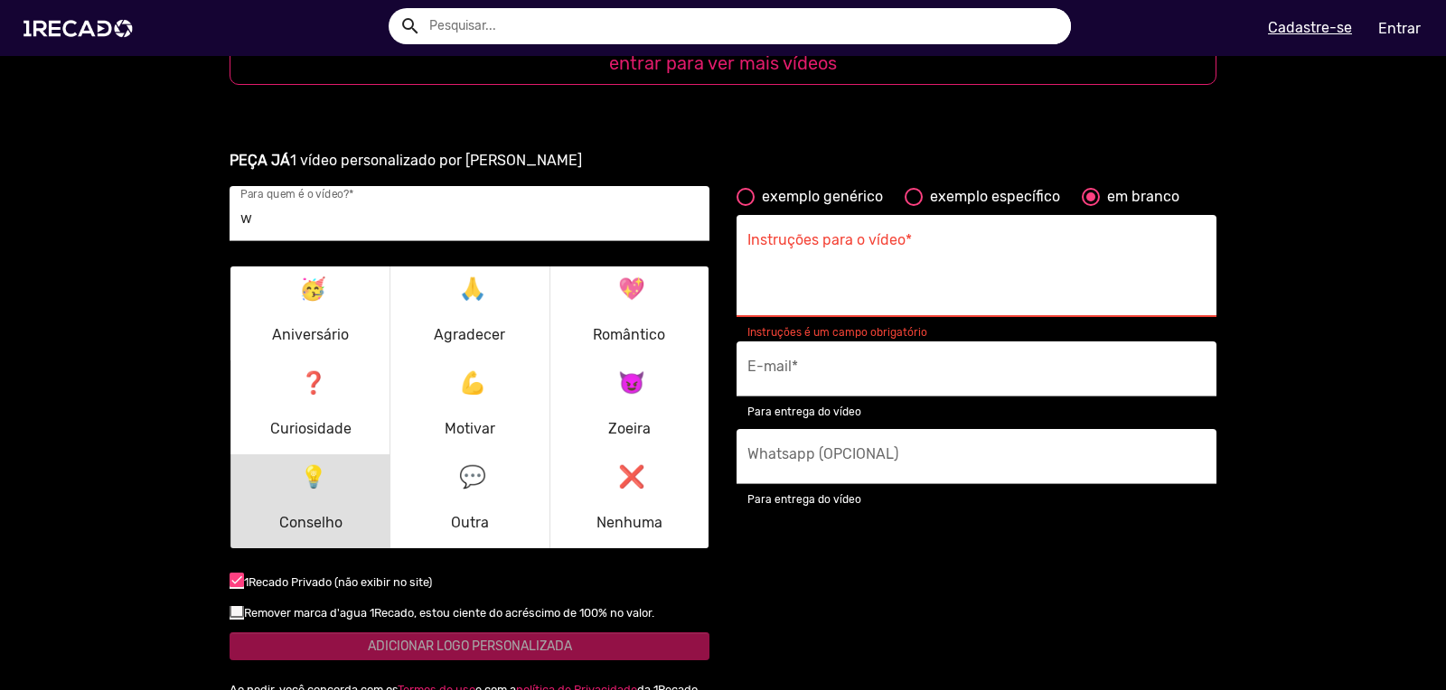
click at [441, 485] on div "💬 Outra" at bounding box center [470, 501] width 60 height 87
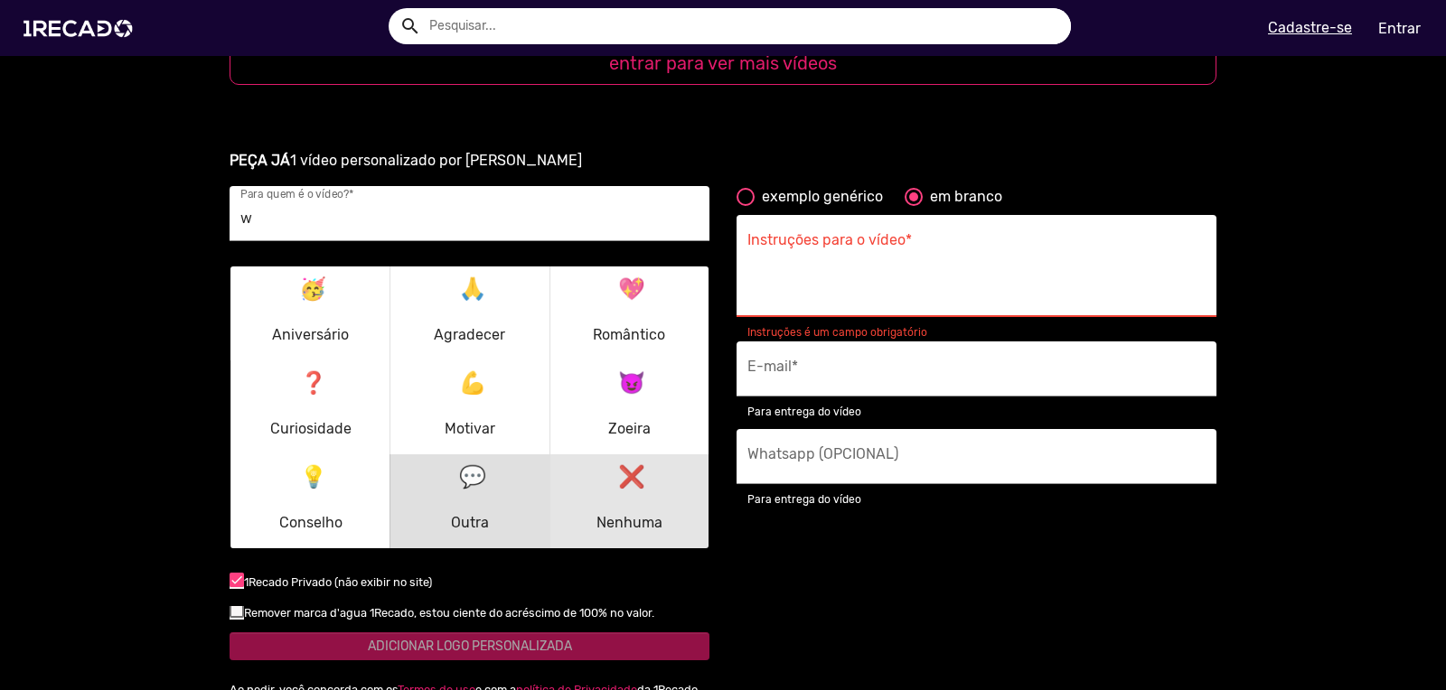
click at [634, 500] on p "❌ Nenhuma" at bounding box center [629, 501] width 66 height 87
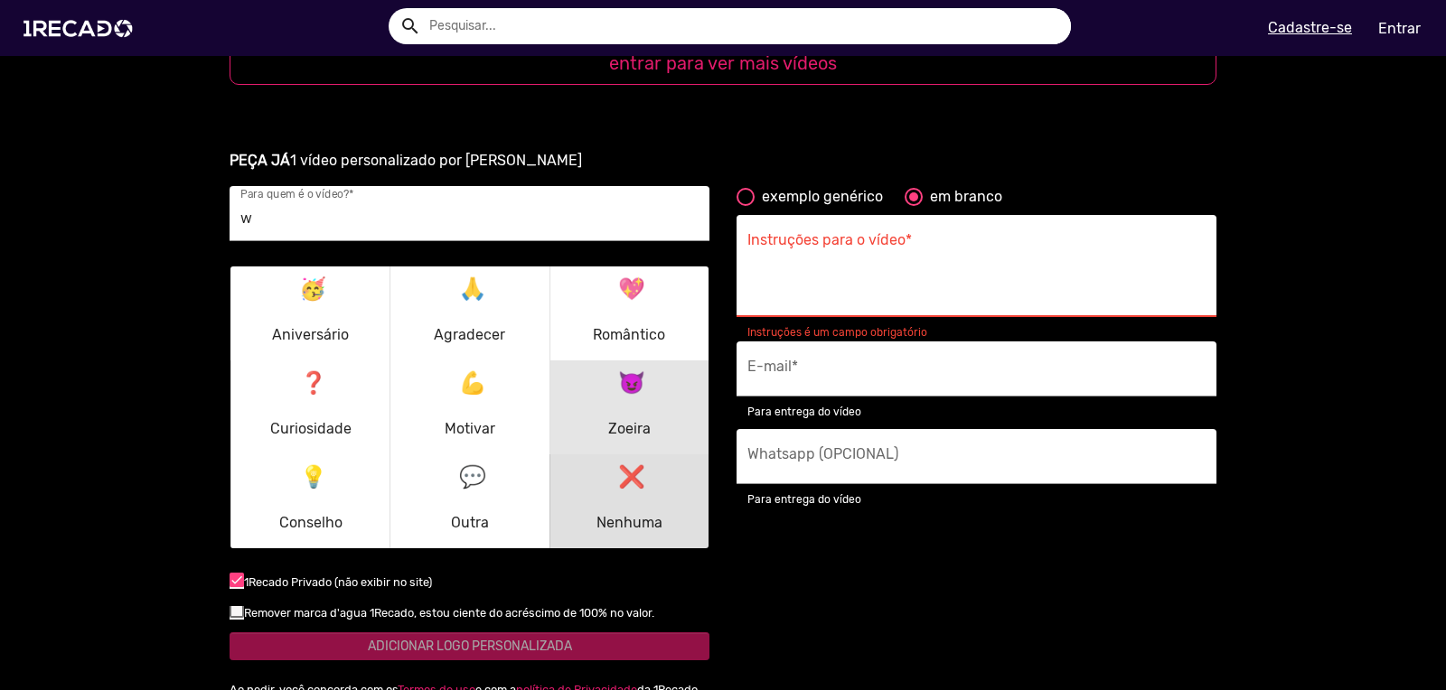
click at [625, 422] on p "😈 Zoeira" at bounding box center [629, 407] width 42 height 87
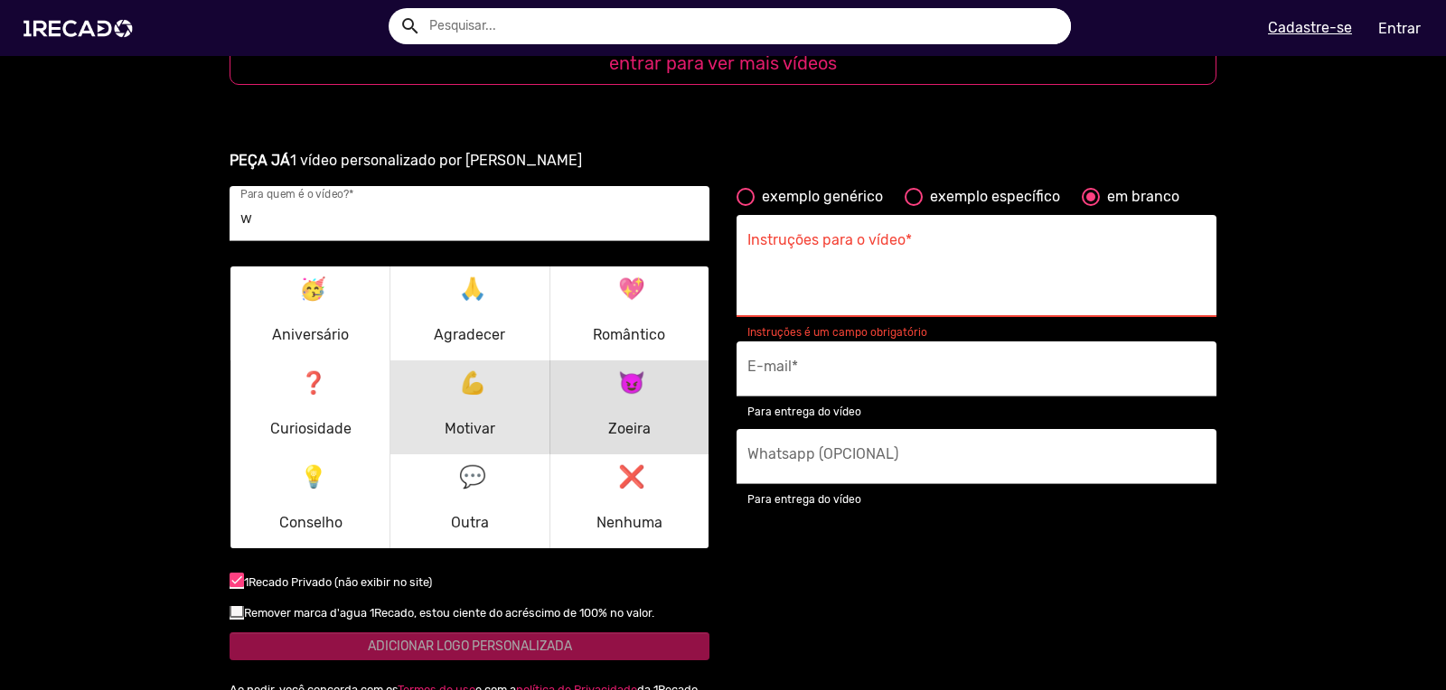
click at [449, 394] on p "💪 Motivar" at bounding box center [470, 407] width 51 height 87
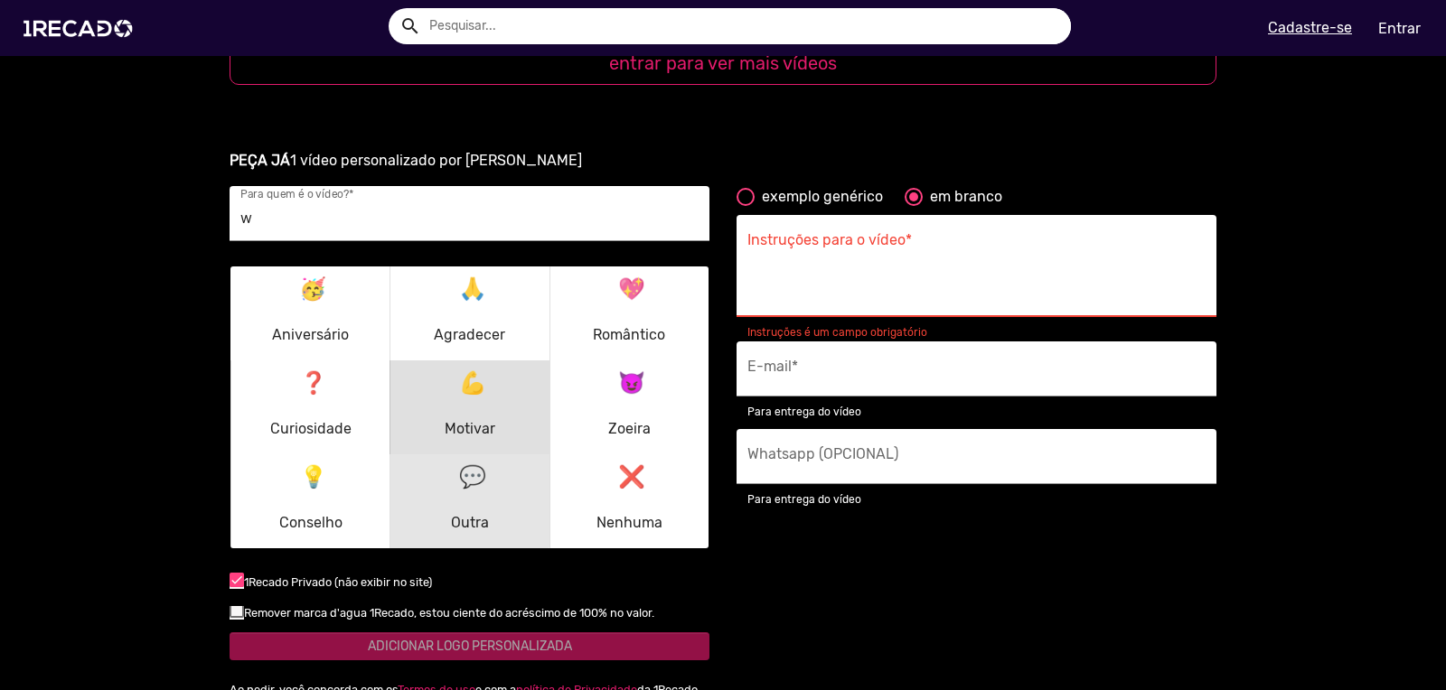
click at [451, 491] on p "💬 Outra" at bounding box center [470, 501] width 38 height 87
